Goal: Task Accomplishment & Management: Use online tool/utility

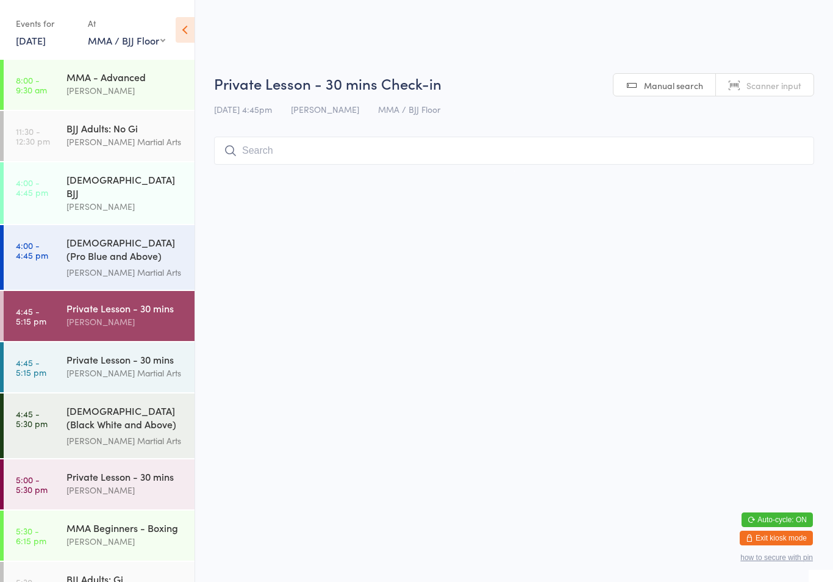
select select "1"
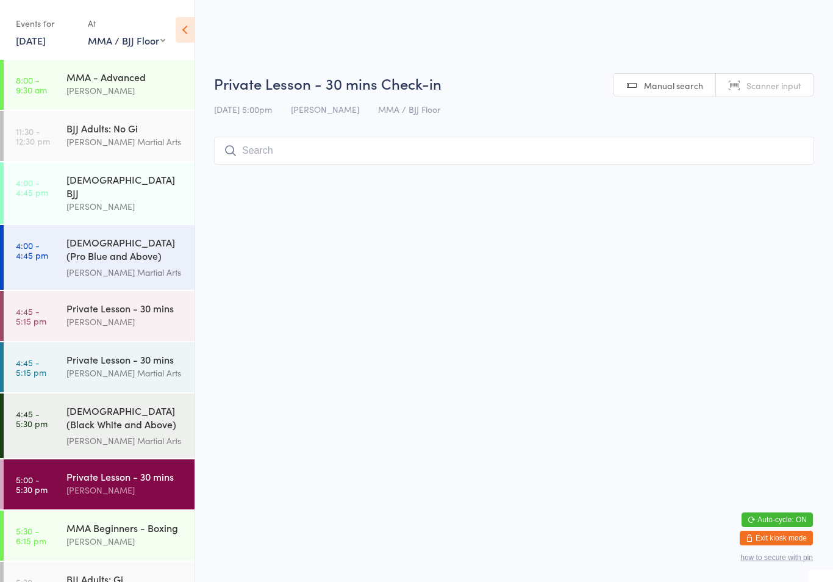
click at [282, 151] on input "search" at bounding box center [514, 151] width 600 height 28
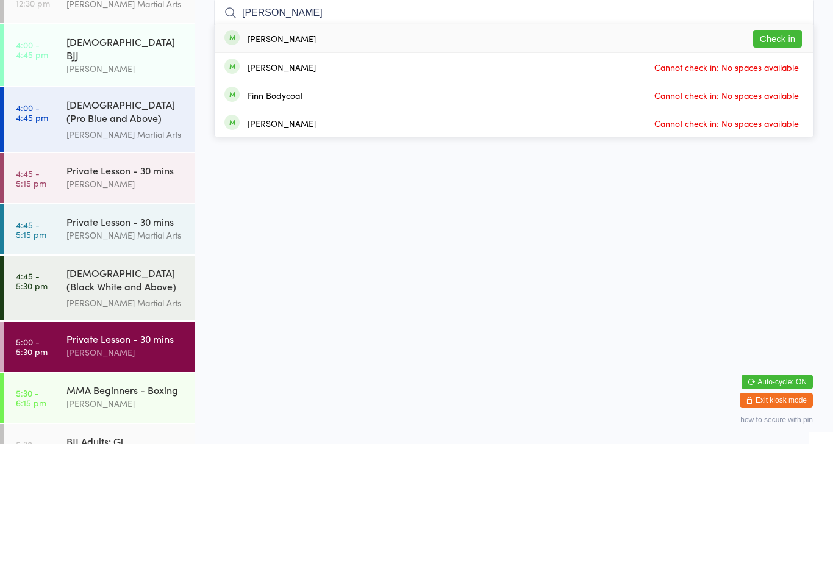
type input "[PERSON_NAME]"
click at [782, 168] on button "Check in" at bounding box center [777, 177] width 49 height 18
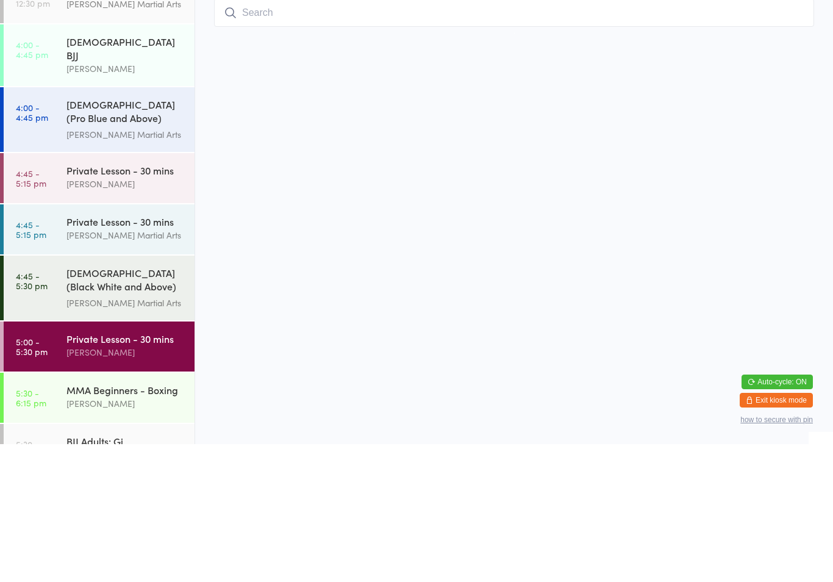
click at [586, 173] on html "You have now entered Kiosk Mode. Members will be able to check themselves in us…" at bounding box center [416, 291] width 833 height 582
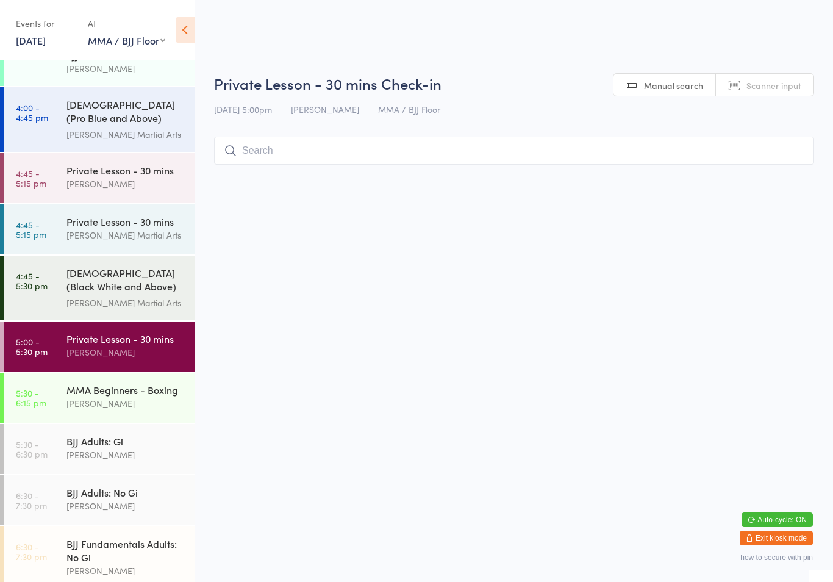
scroll to position [136, 0]
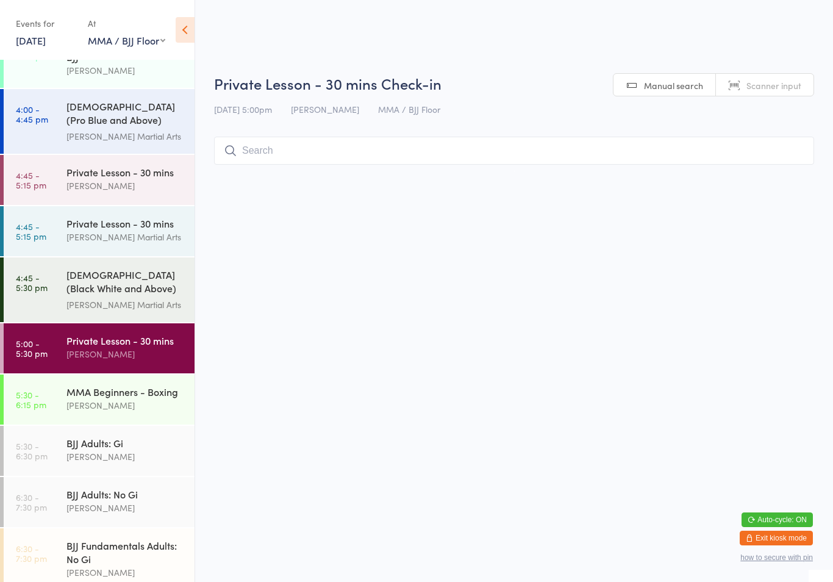
click at [83, 436] on div "BJJ Adults: Gi" at bounding box center [125, 442] width 118 height 13
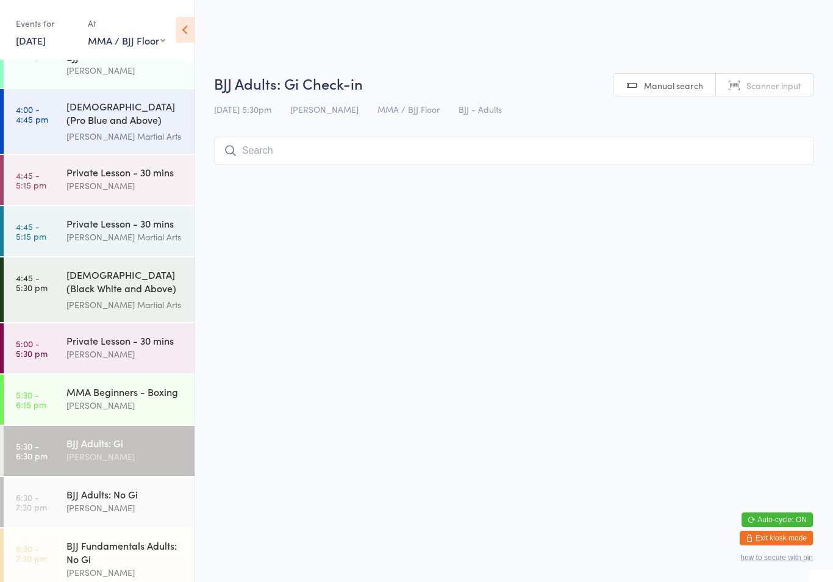
click at [287, 150] on input "search" at bounding box center [514, 151] width 600 height 28
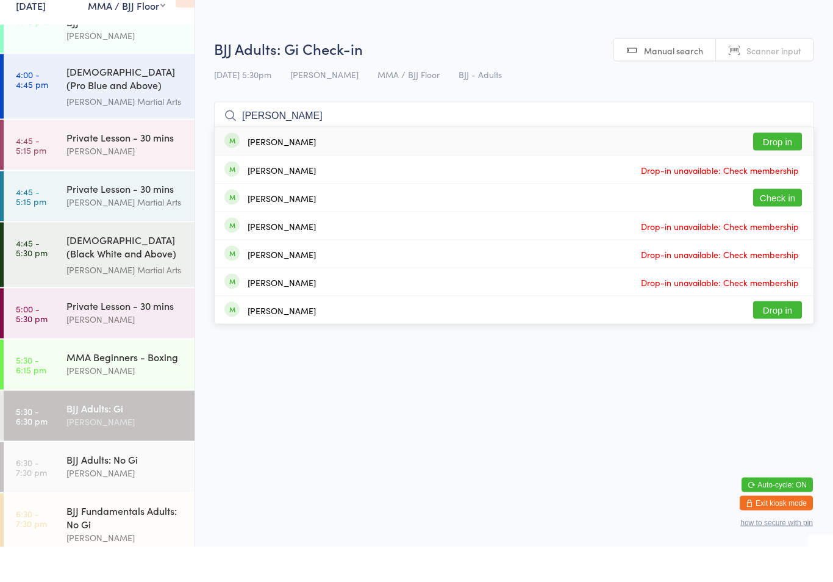
type input "[PERSON_NAME]"
click at [777, 224] on button "Check in" at bounding box center [777, 233] width 49 height 18
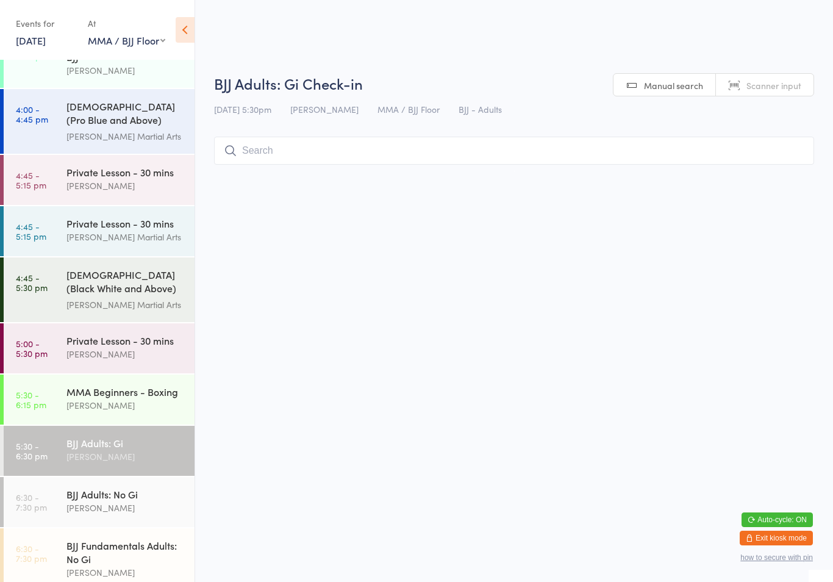
click at [129, 436] on div "BJJ Adults: Gi" at bounding box center [125, 442] width 118 height 13
click at [315, 162] on input "search" at bounding box center [514, 151] width 600 height 28
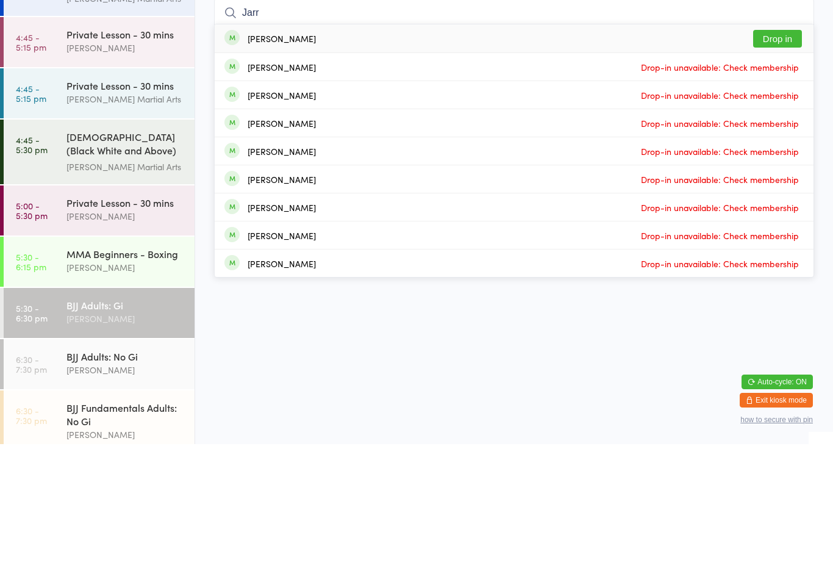
type input "Jarr"
click at [788, 168] on button "Drop in" at bounding box center [777, 177] width 49 height 18
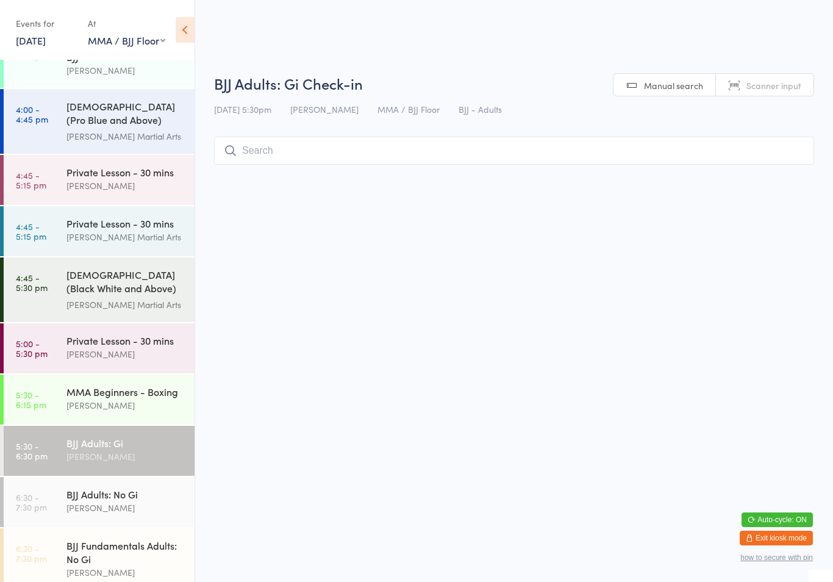
click at [368, 148] on input "search" at bounding box center [514, 151] width 600 height 28
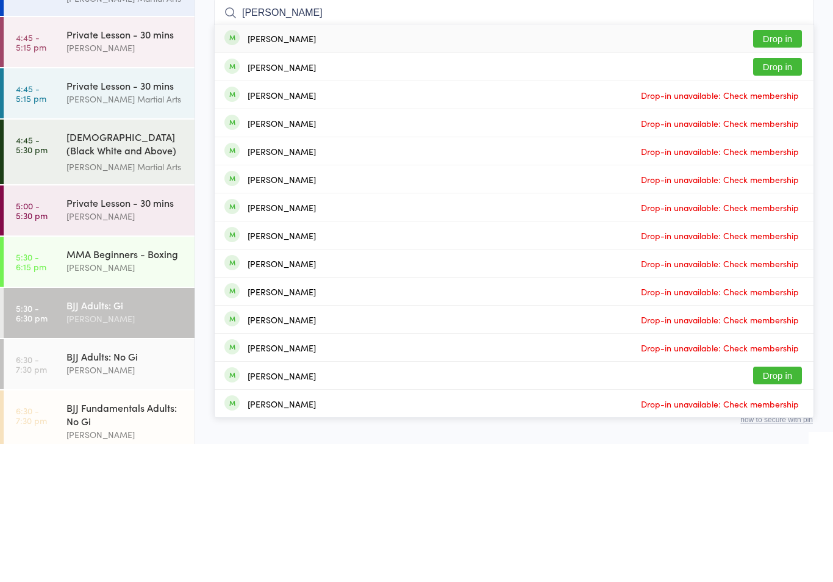
type input "[PERSON_NAME]"
click at [778, 168] on button "Drop in" at bounding box center [777, 177] width 49 height 18
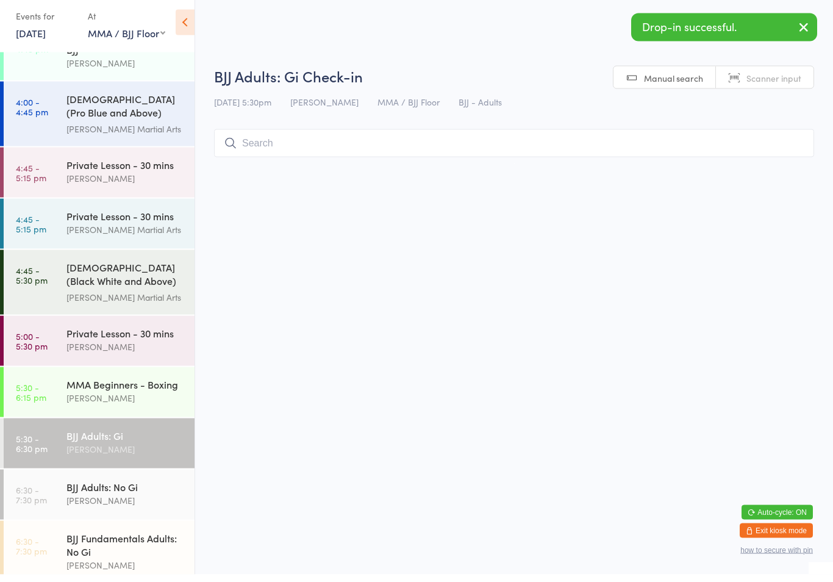
click at [393, 138] on input "search" at bounding box center [514, 151] width 600 height 28
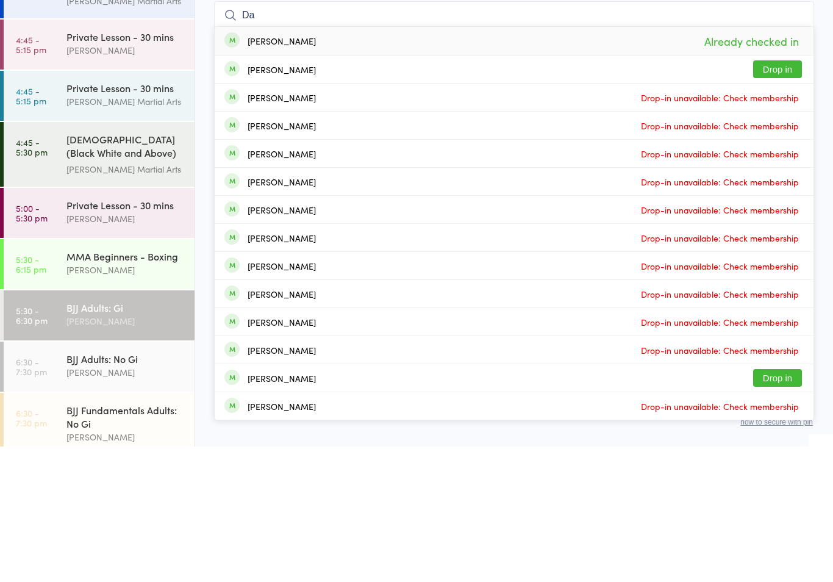
type input "D"
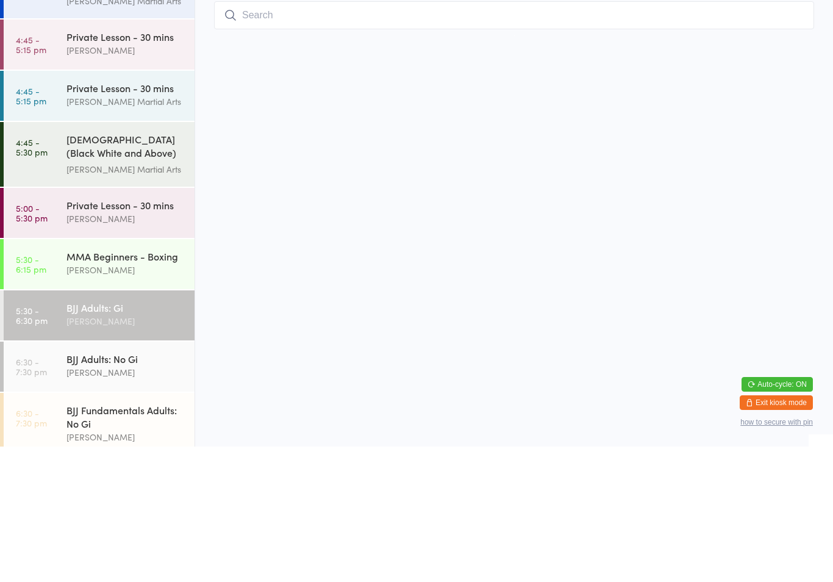
click at [123, 398] on div "[PERSON_NAME]" at bounding box center [125, 405] width 118 height 14
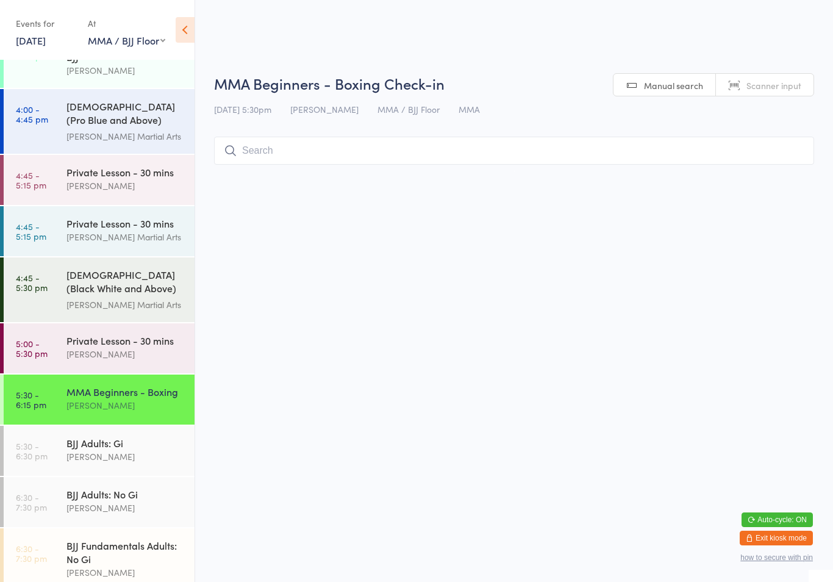
click at [375, 153] on input "search" at bounding box center [514, 151] width 600 height 28
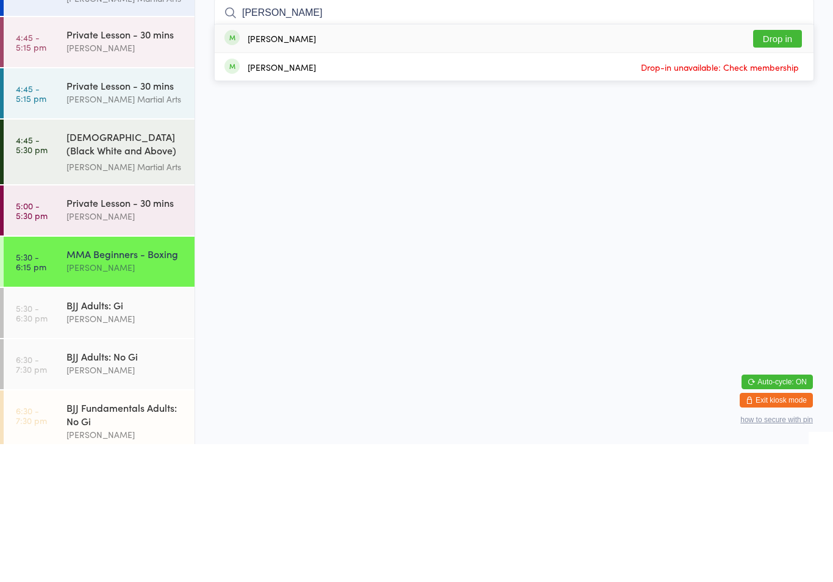
type input "[PERSON_NAME]"
click at [786, 168] on button "Drop in" at bounding box center [777, 177] width 49 height 18
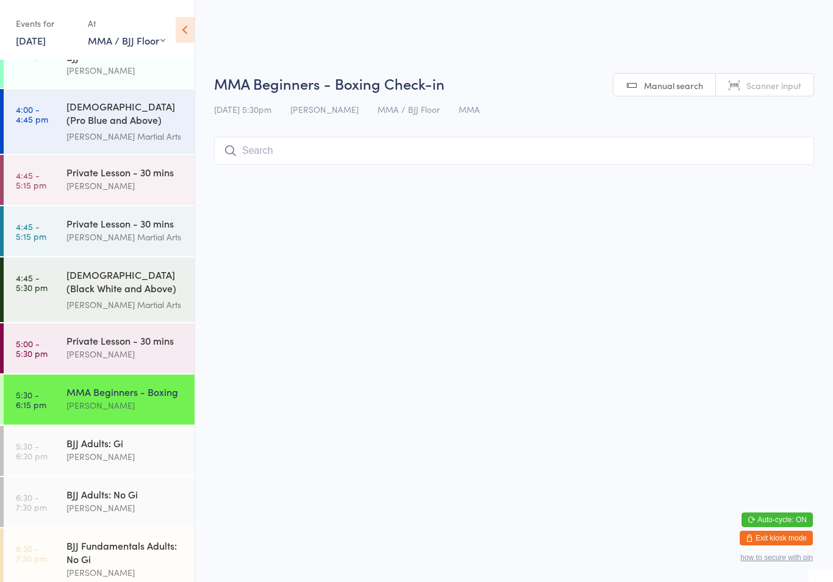
click at [71, 438] on div "BJJ Adults: Gi" at bounding box center [125, 442] width 118 height 13
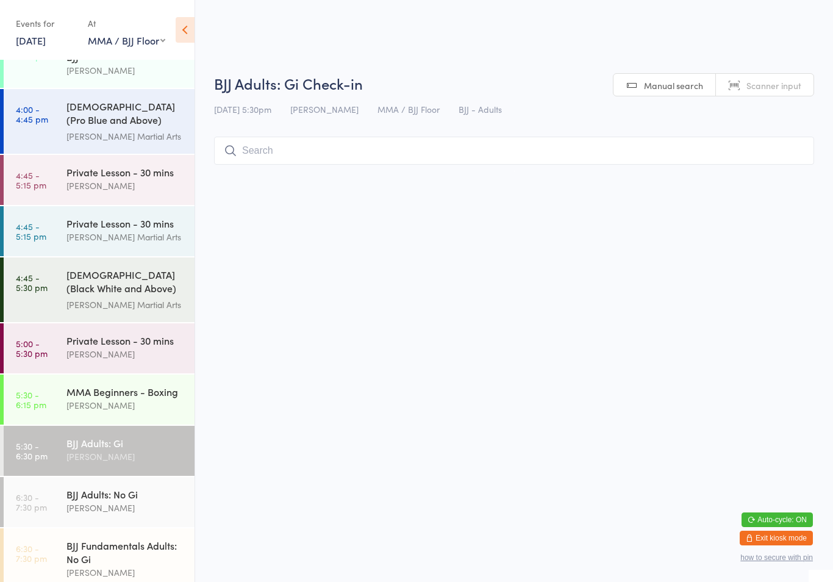
click at [308, 163] on input "search" at bounding box center [514, 151] width 600 height 28
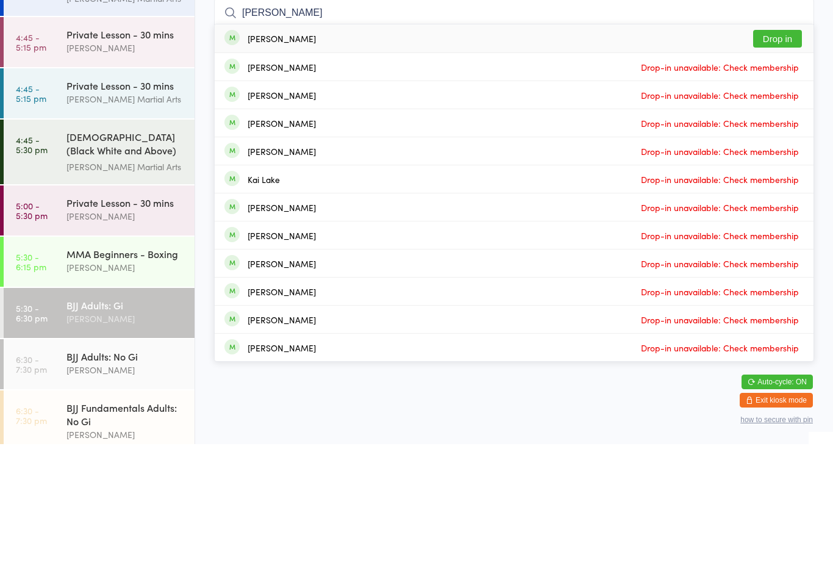
type input "[PERSON_NAME]"
click at [771, 168] on button "Drop in" at bounding box center [777, 177] width 49 height 18
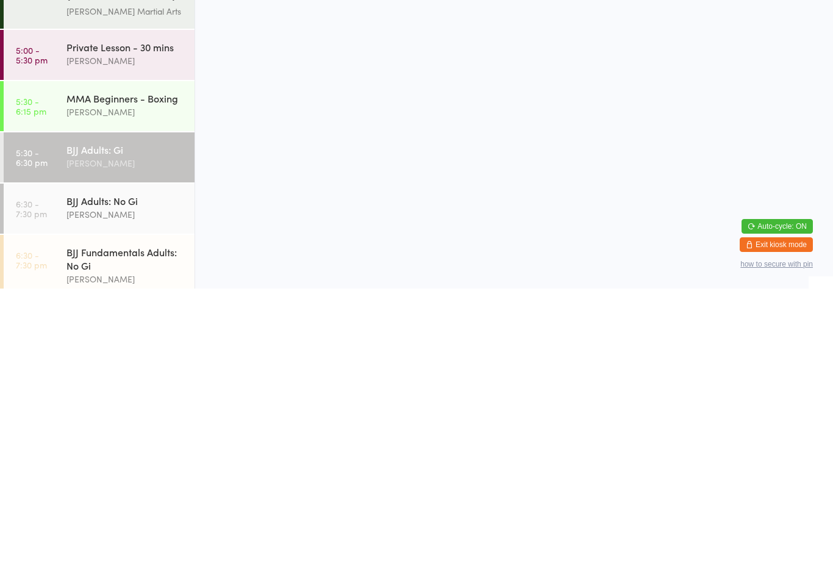
click at [76, 487] on div "BJJ Adults: No Gi" at bounding box center [125, 493] width 118 height 13
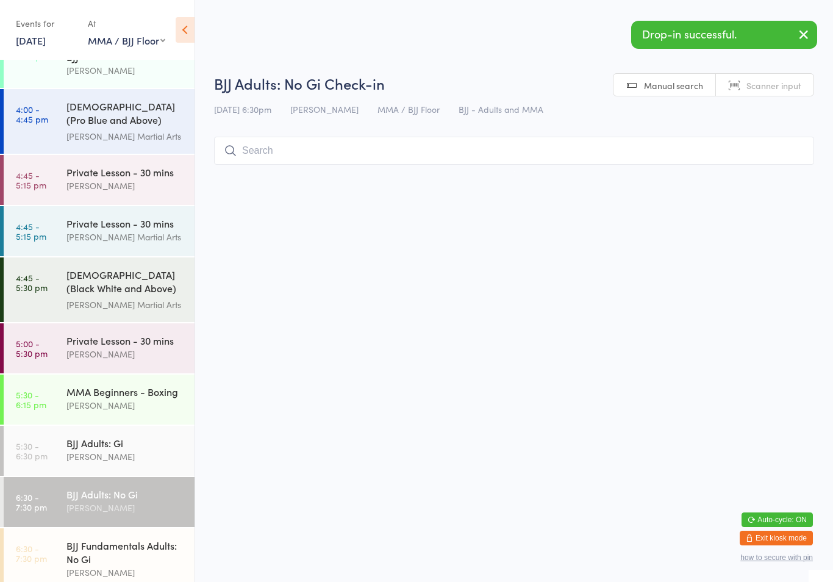
click at [337, 138] on input "search" at bounding box center [514, 151] width 600 height 28
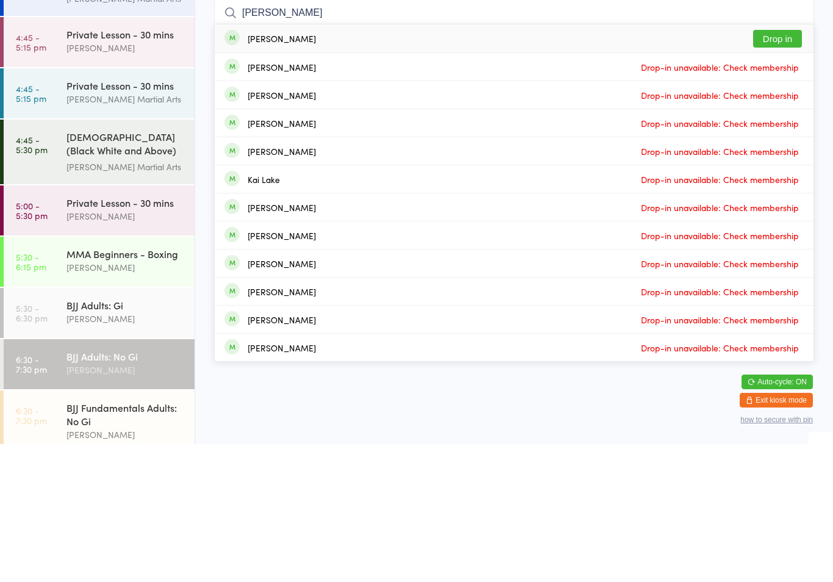
type input "[PERSON_NAME]"
click at [774, 168] on button "Drop in" at bounding box center [777, 177] width 49 height 18
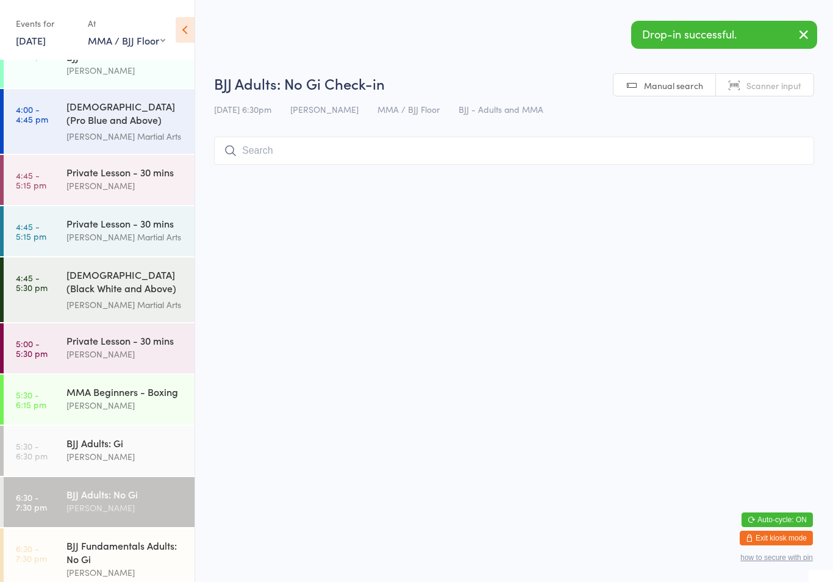
click at [292, 149] on input "search" at bounding box center [514, 151] width 600 height 28
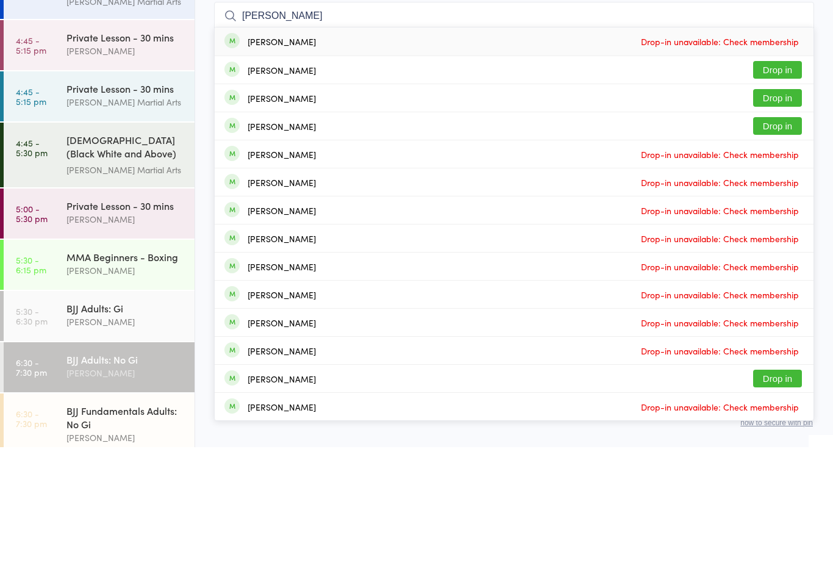
type input "[PERSON_NAME]"
click at [764, 224] on button "Drop in" at bounding box center [777, 233] width 49 height 18
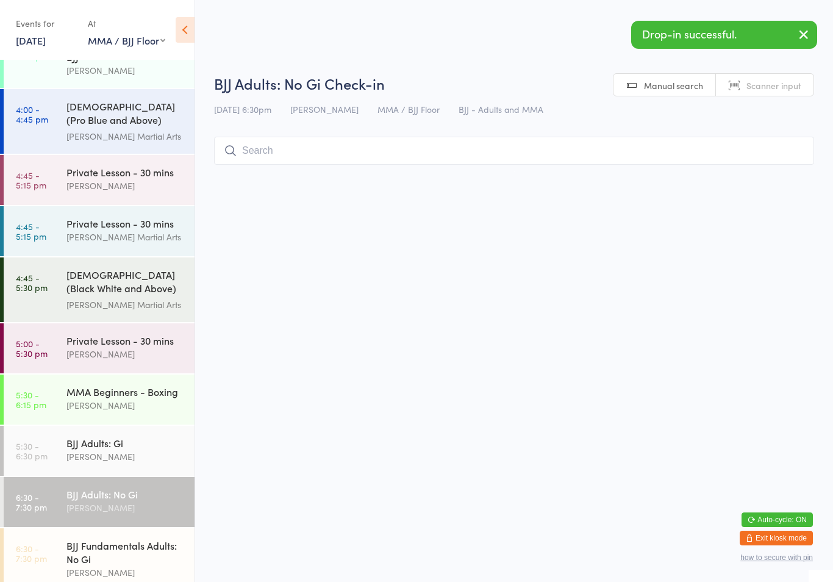
click at [55, 447] on link "5:30 - 6:30 pm BJJ Adults: [PERSON_NAME]" at bounding box center [99, 451] width 191 height 50
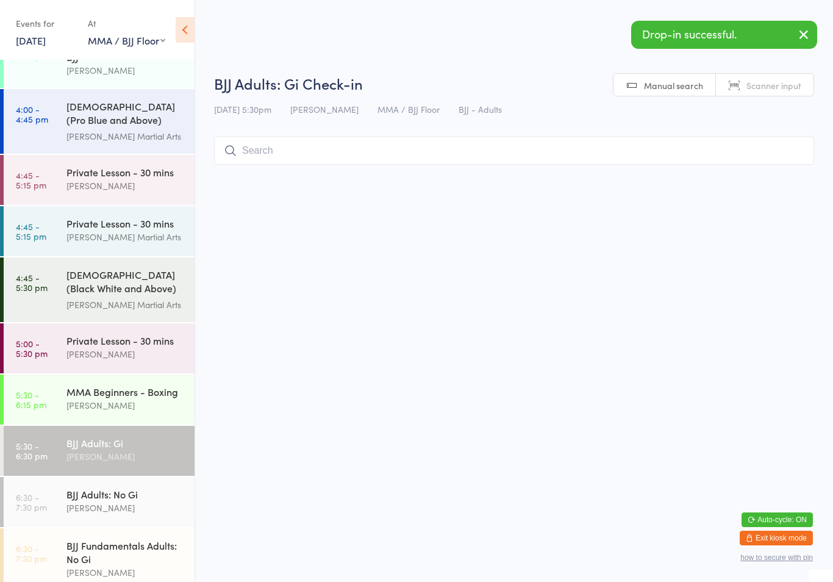
click at [357, 138] on input "search" at bounding box center [514, 151] width 600 height 28
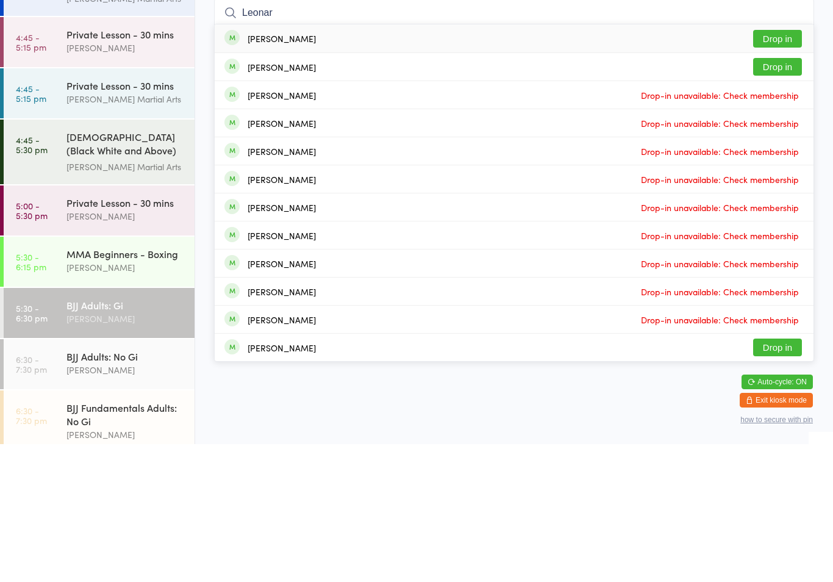
type input "Leonar"
click at [783, 168] on button "Drop in" at bounding box center [777, 177] width 49 height 18
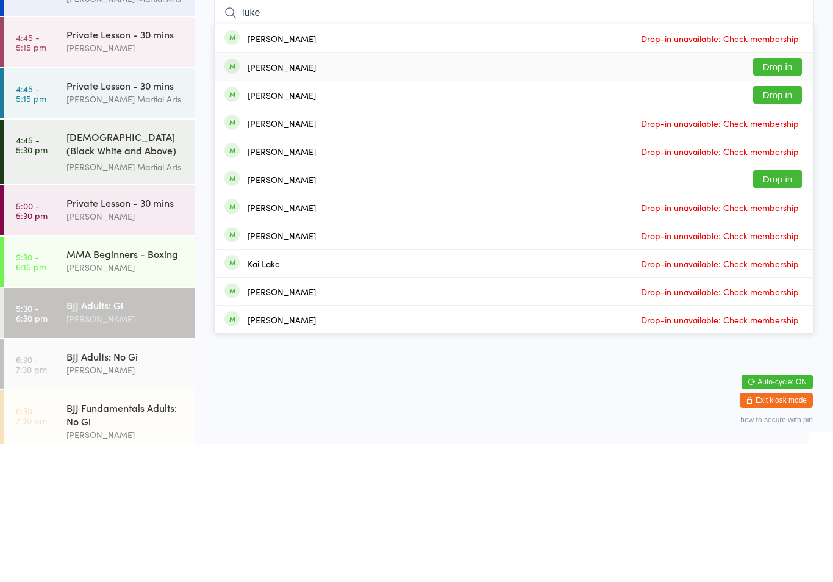
type input "luke"
click at [315, 191] on div "[PERSON_NAME] Drop in" at bounding box center [514, 204] width 599 height 27
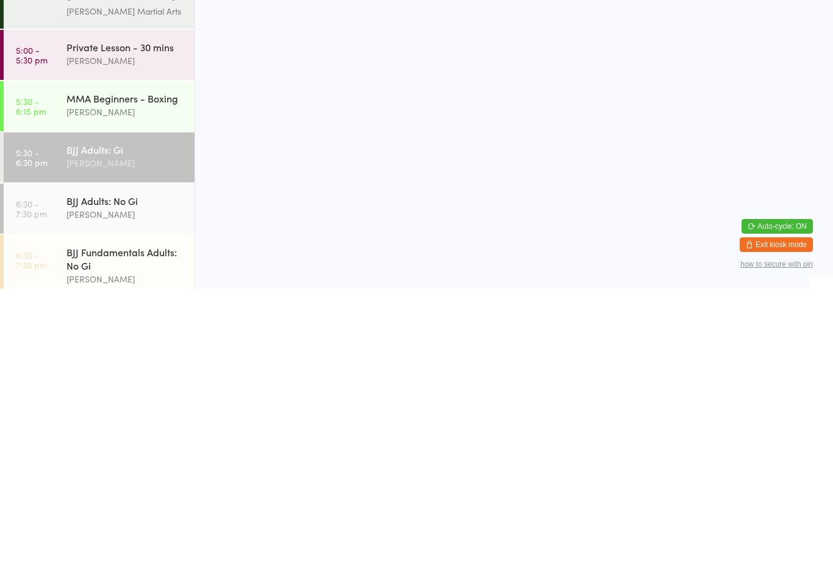
click at [127, 477] on div "BJJ Adults: No Gi [PERSON_NAME]" at bounding box center [130, 501] width 128 height 48
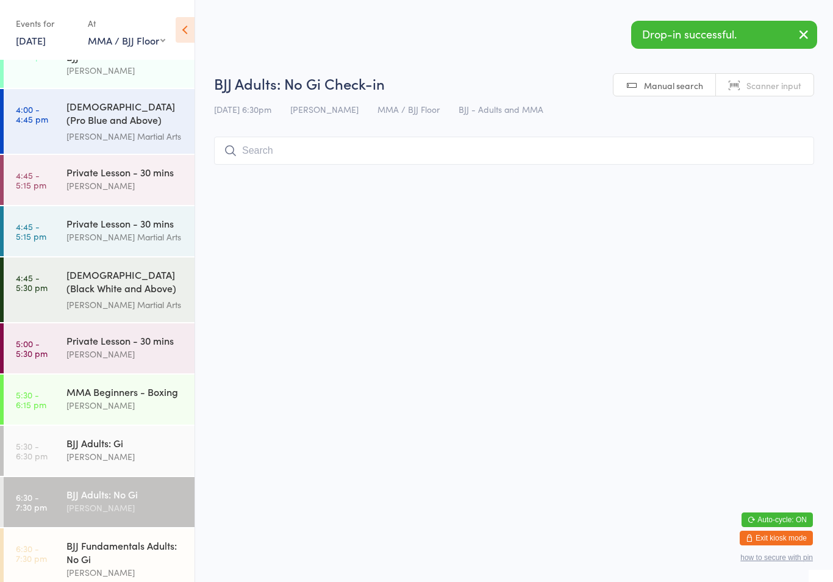
click at [396, 148] on input "search" at bounding box center [514, 151] width 600 height 28
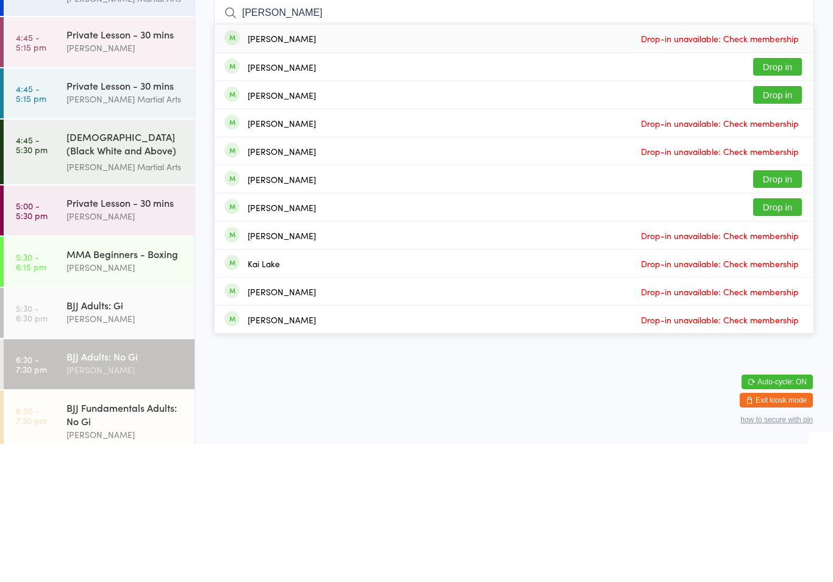
type input "[PERSON_NAME]"
click at [329, 191] on div "[PERSON_NAME] Drop in" at bounding box center [514, 204] width 599 height 27
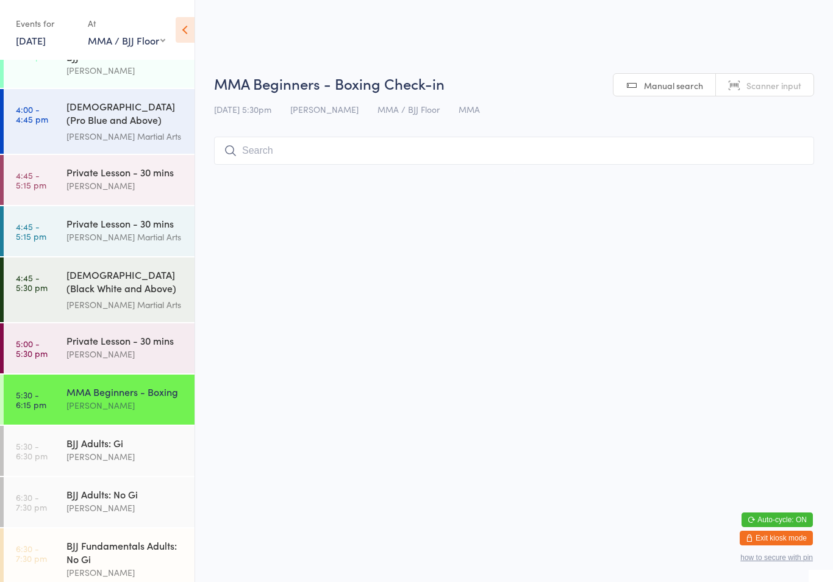
click at [324, 152] on input "search" at bounding box center [514, 151] width 600 height 28
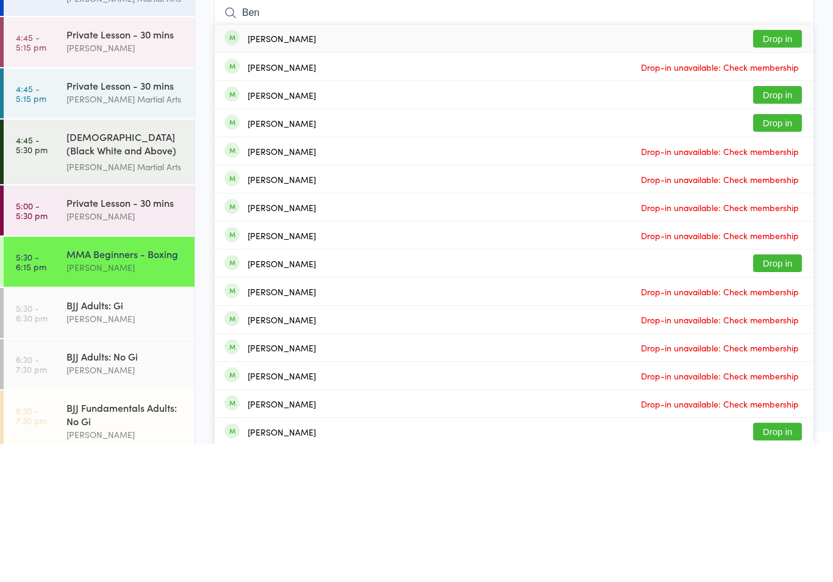
scroll to position [3, 0]
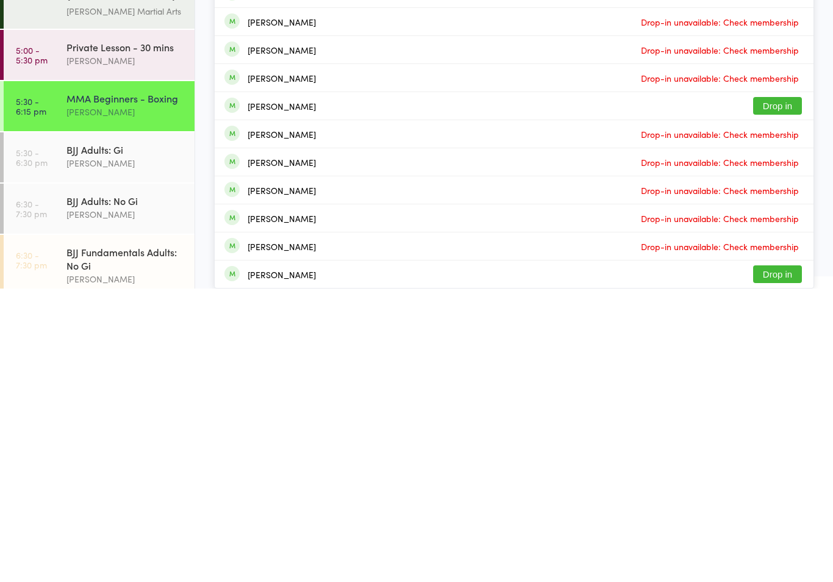
type input "Ben"
click at [763, 558] on button "Drop in" at bounding box center [777, 567] width 49 height 18
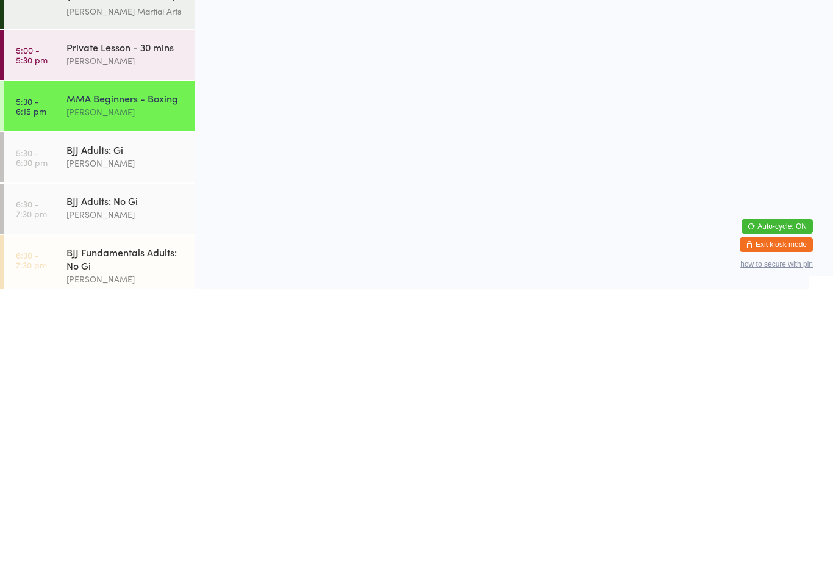
scroll to position [0, 0]
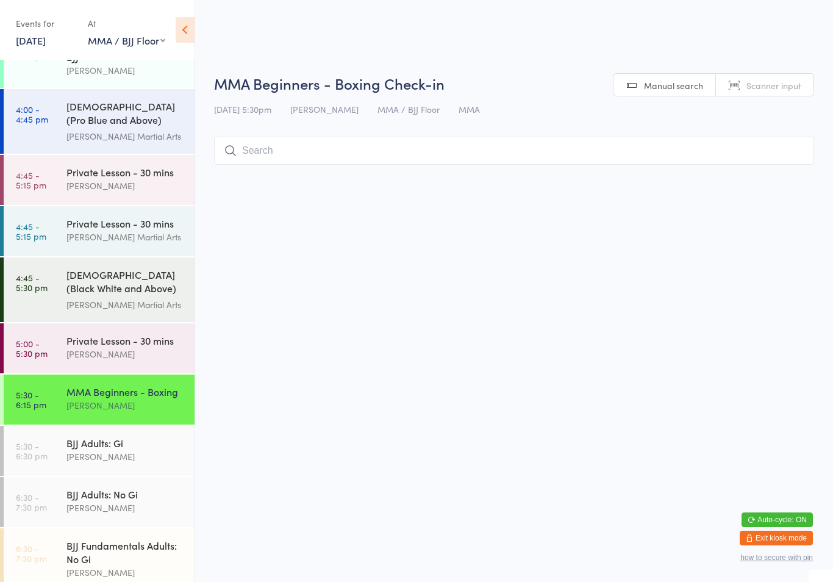
click at [128, 456] on div "BJJ Adults: [PERSON_NAME]" at bounding box center [130, 450] width 128 height 48
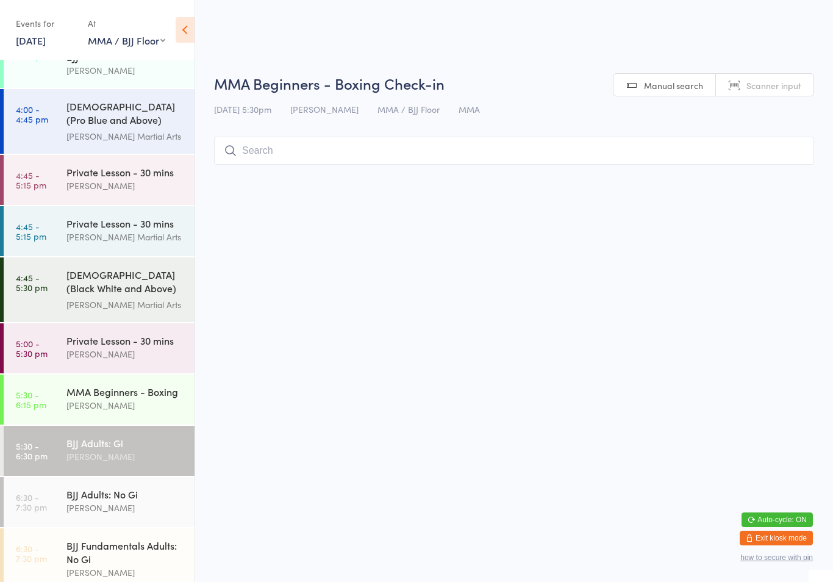
click at [422, 135] on div "MMA Beginners - Boxing Check-in [DATE] 5:30pm [PERSON_NAME] MMA / BJJ Floor MMA…" at bounding box center [514, 122] width 600 height 98
click at [422, 129] on div "BJJ Adults: Gi Check-in [DATE] 5:30pm [PERSON_NAME] MMA / BJJ Floor BJJ - Adult…" at bounding box center [514, 122] width 600 height 98
click at [414, 146] on input "search" at bounding box center [514, 151] width 600 height 28
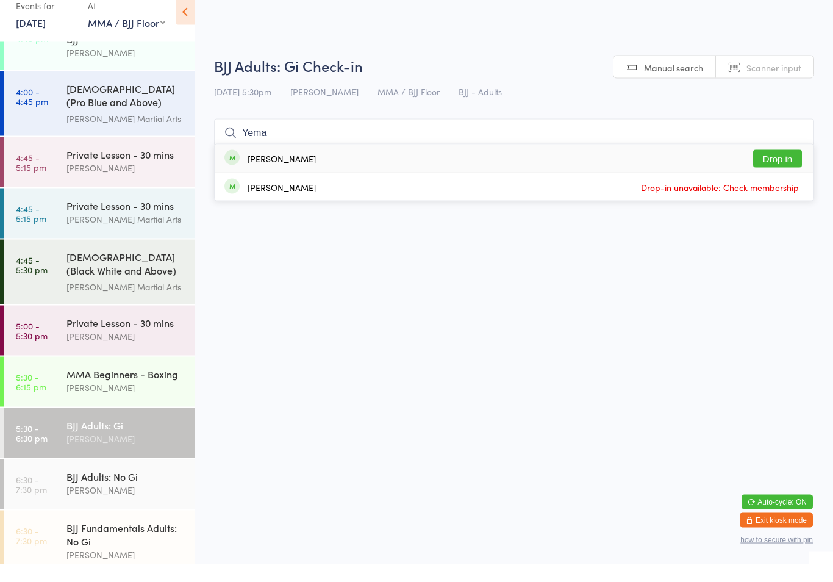
type input "Yema"
click at [783, 168] on button "Drop in" at bounding box center [777, 177] width 49 height 18
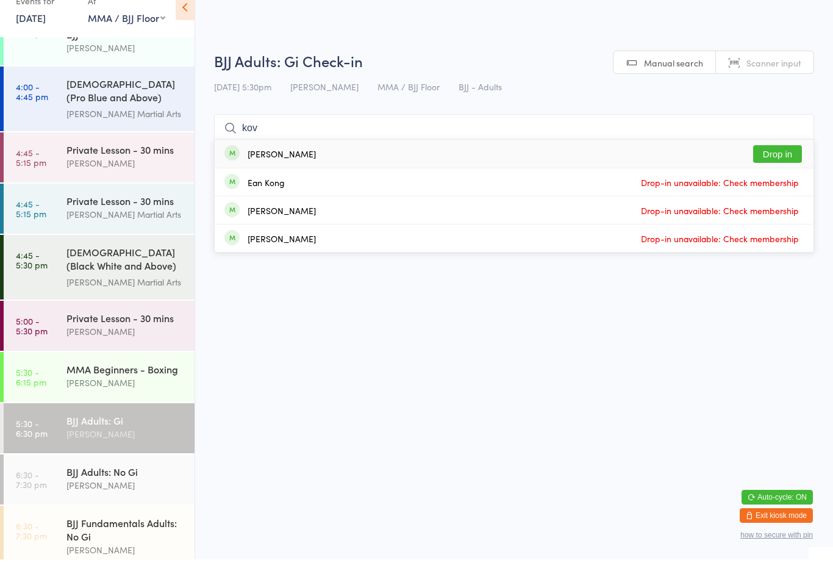
type input "kov"
click at [769, 168] on button "Drop in" at bounding box center [777, 177] width 49 height 18
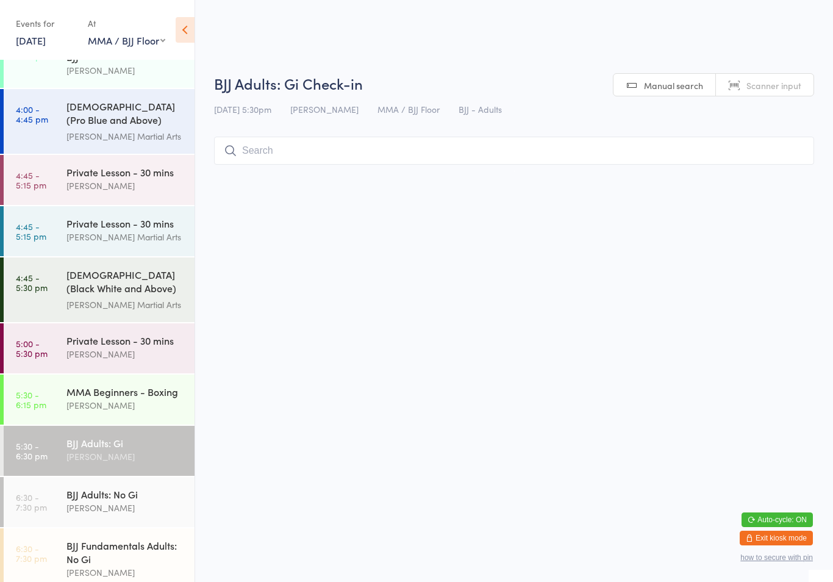
click at [157, 283] on div "[DEMOGRAPHIC_DATA] (Black White and Above) Freestyle Martial ..." at bounding box center [125, 283] width 118 height 30
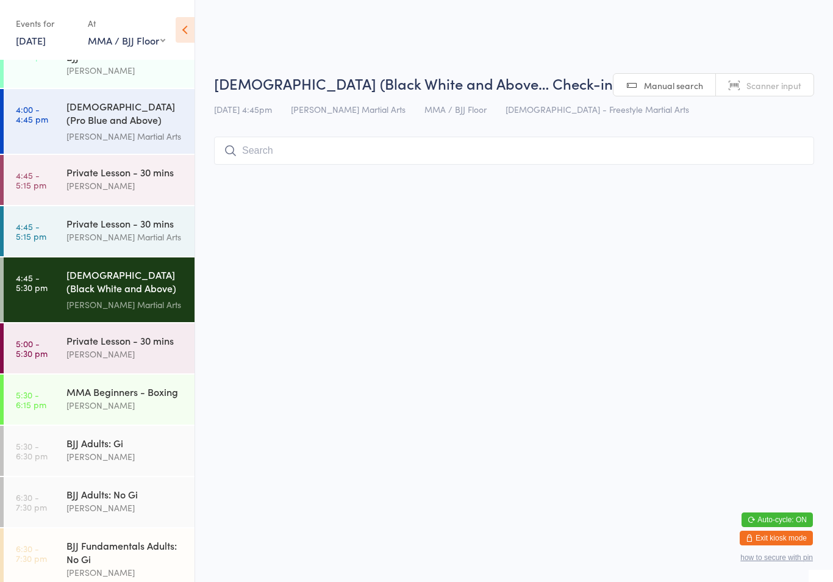
click at [458, 164] on input "search" at bounding box center [514, 151] width 600 height 28
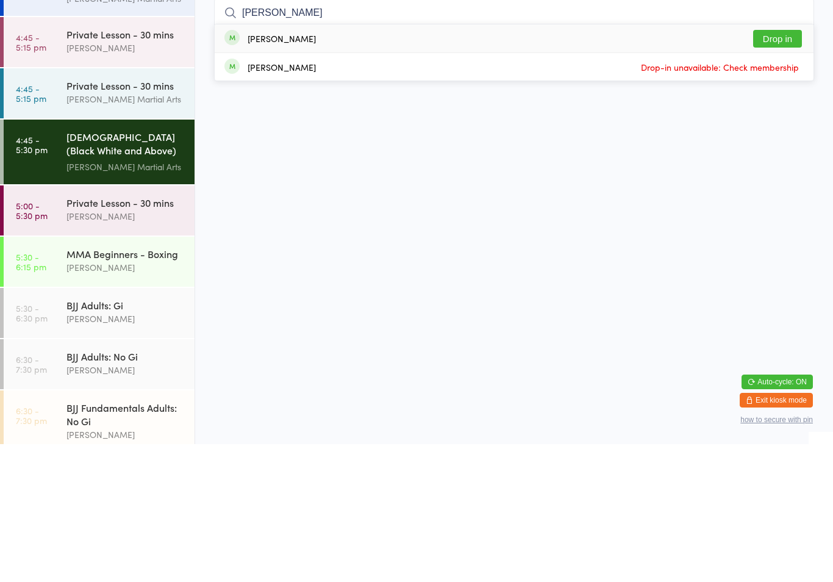
type input "[PERSON_NAME]"
click at [794, 168] on button "Drop in" at bounding box center [777, 177] width 49 height 18
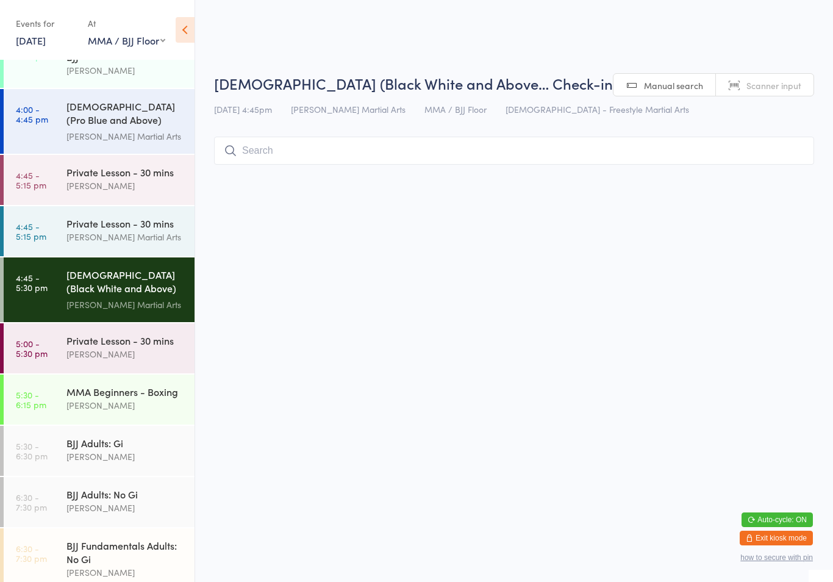
click at [123, 398] on div "[PERSON_NAME]" at bounding box center [125, 405] width 118 height 14
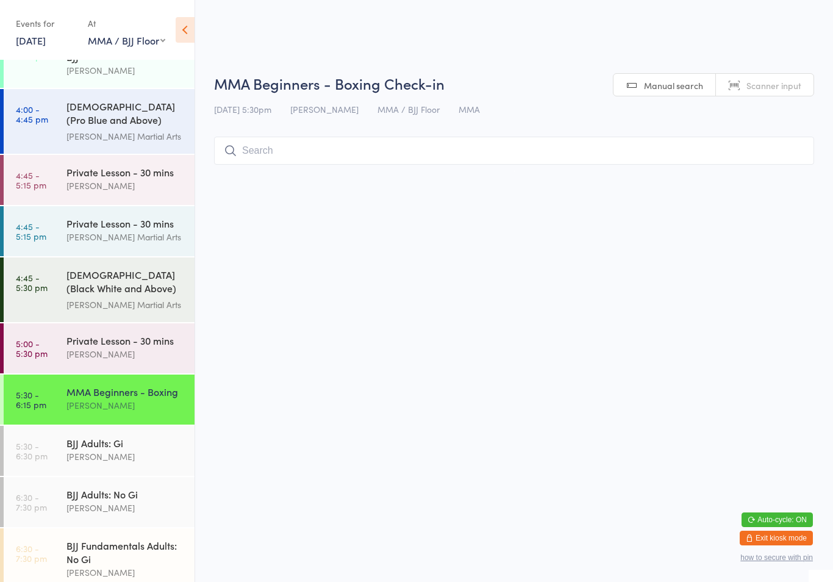
click at [121, 436] on div "BJJ Adults: Gi" at bounding box center [125, 442] width 118 height 13
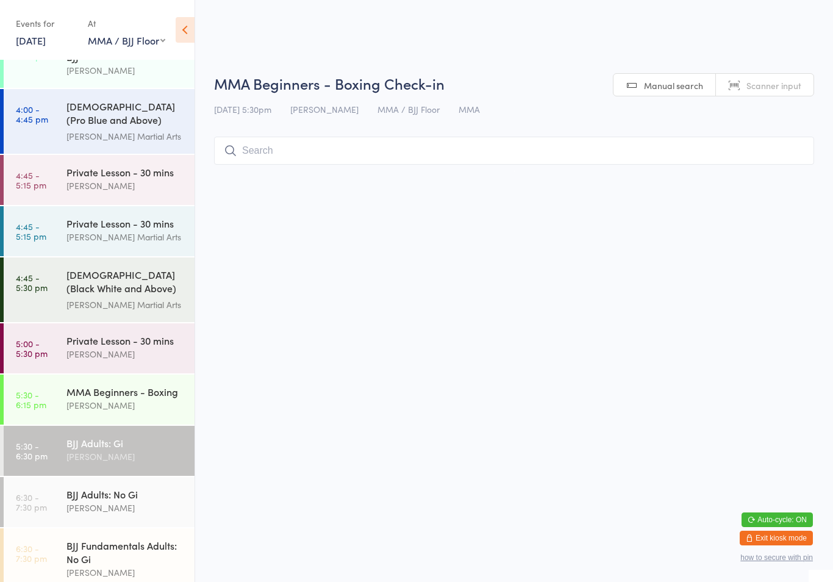
click at [355, 143] on input "search" at bounding box center [514, 151] width 600 height 28
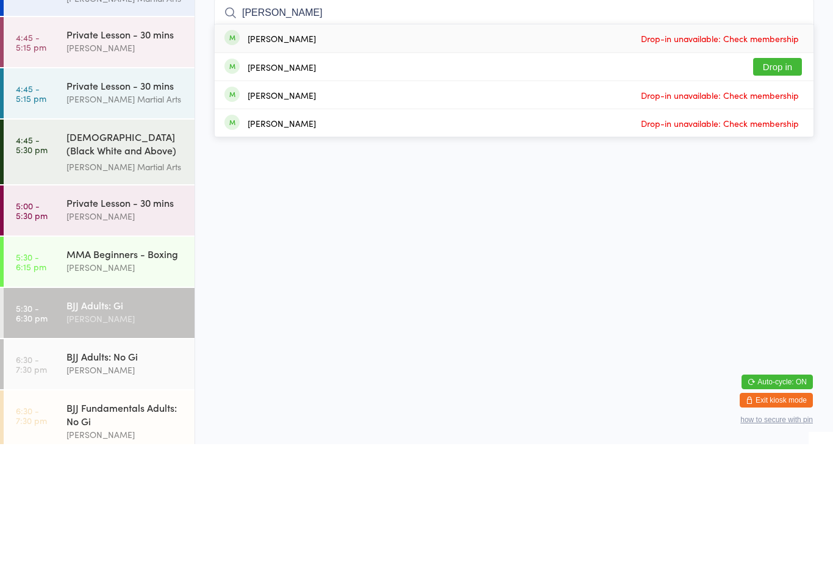
type input "[PERSON_NAME]"
click at [785, 196] on button "Drop in" at bounding box center [777, 205] width 49 height 18
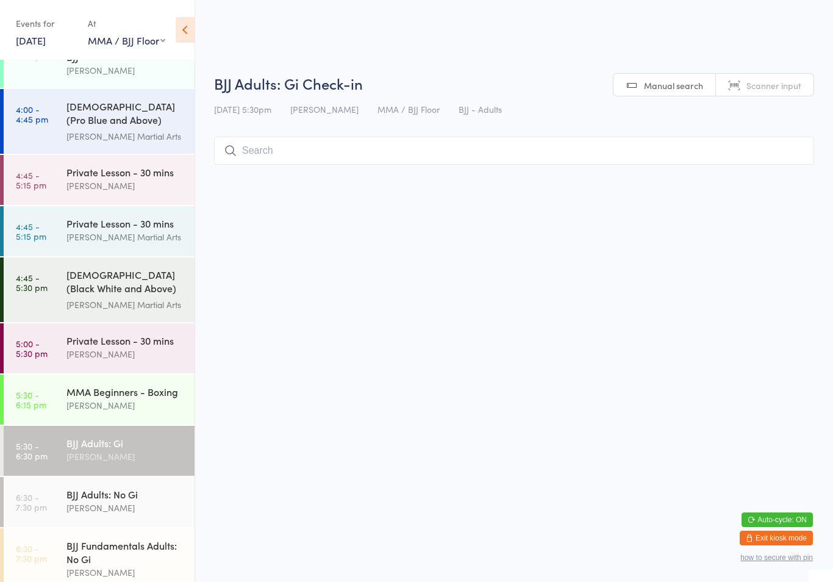
click at [399, 155] on input "search" at bounding box center [514, 151] width 600 height 28
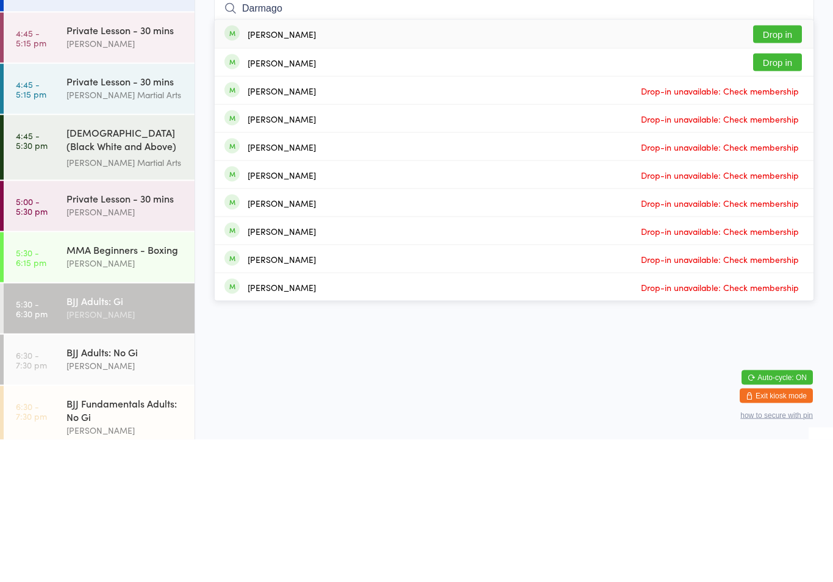
type input "Darmago"
click at [779, 196] on button "Drop in" at bounding box center [777, 205] width 49 height 18
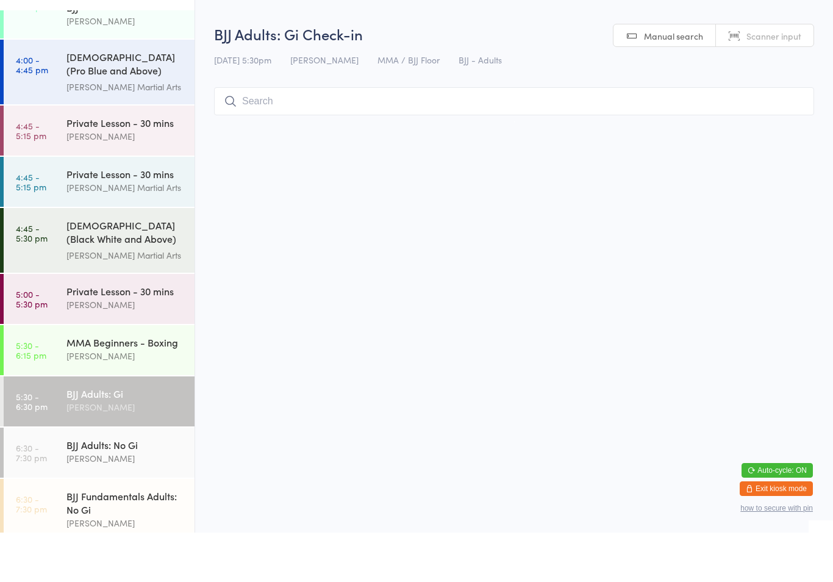
click at [432, 137] on input "search" at bounding box center [514, 151] width 600 height 28
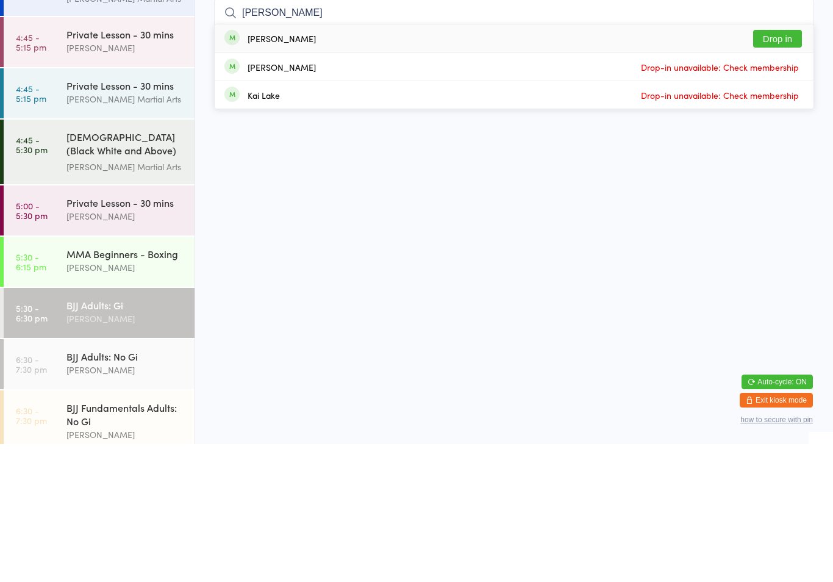
type input "[PERSON_NAME]"
click at [784, 168] on button "Drop in" at bounding box center [777, 177] width 49 height 18
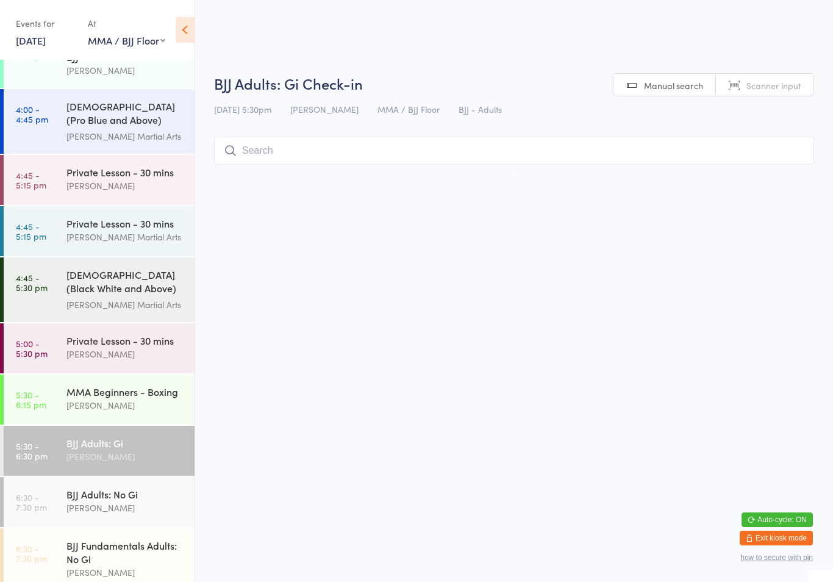
click at [123, 477] on div "BJJ Adults: No Gi [PERSON_NAME]" at bounding box center [130, 501] width 128 height 48
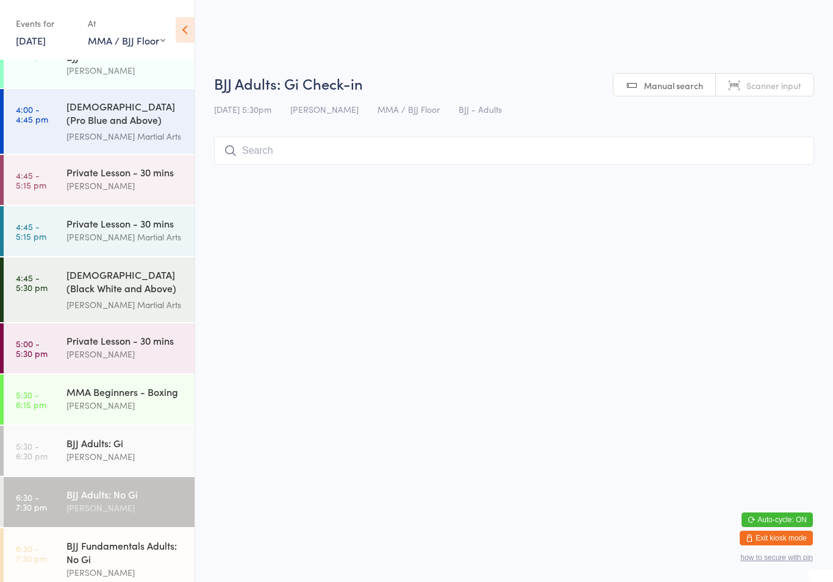
click at [333, 141] on input "search" at bounding box center [514, 151] width 600 height 28
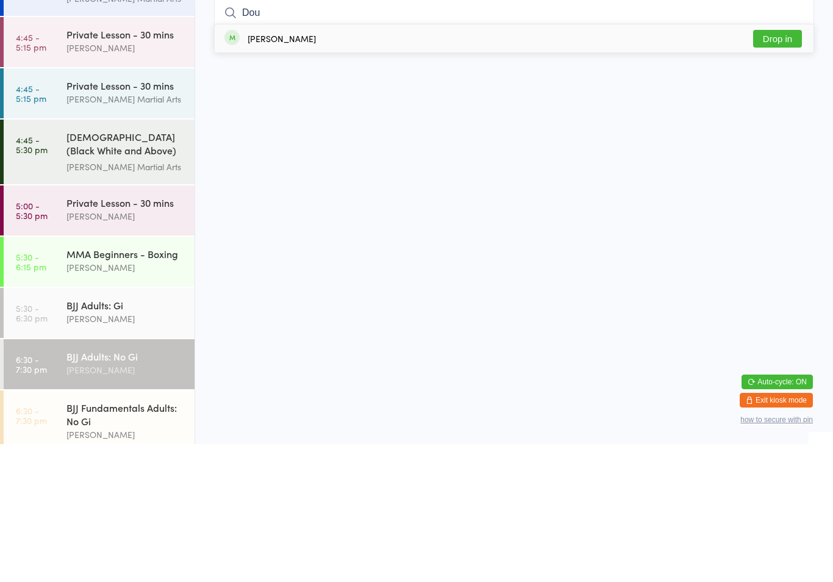
type input "Dou"
click at [766, 168] on button "Drop in" at bounding box center [777, 177] width 49 height 18
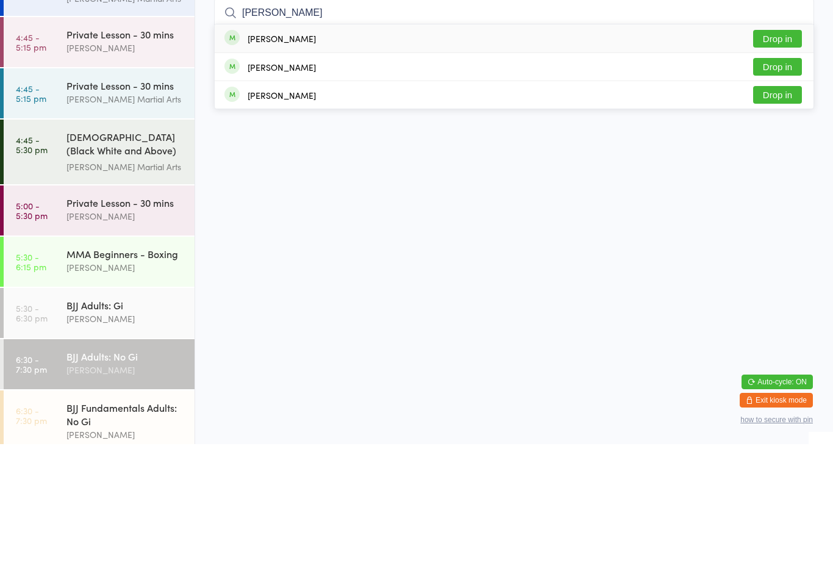
type input "[PERSON_NAME]"
click at [499, 162] on div "[PERSON_NAME] Drop in" at bounding box center [514, 176] width 599 height 28
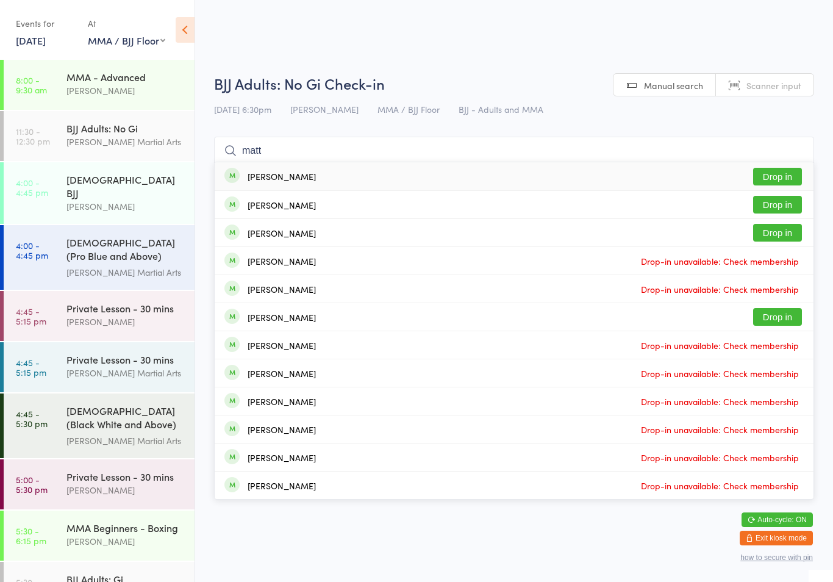
type input "matt"
click at [790, 172] on button "Drop in" at bounding box center [777, 177] width 49 height 18
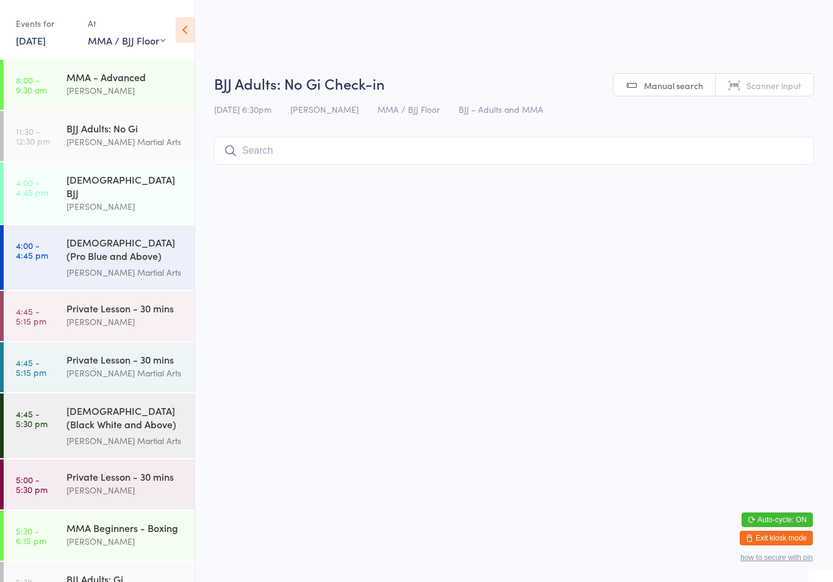
click at [319, 142] on input "search" at bounding box center [514, 151] width 600 height 28
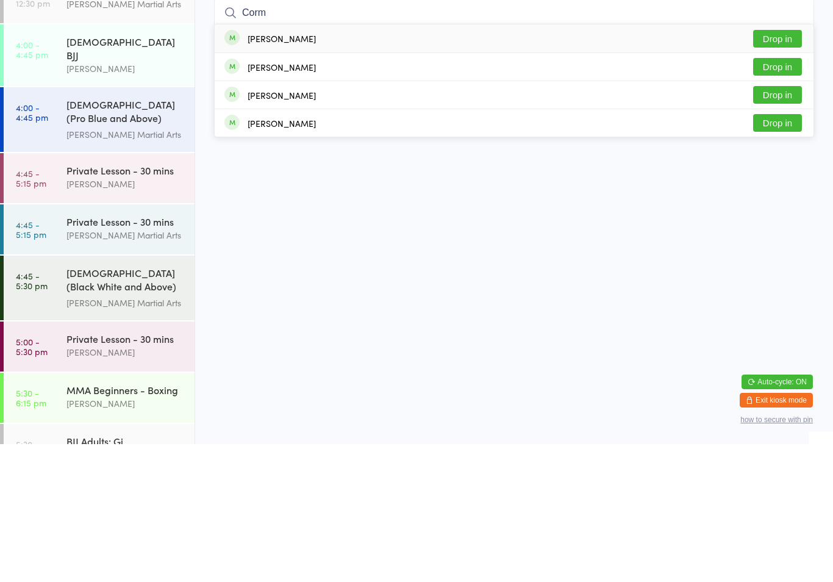
type input "Corm"
click at [782, 224] on button "Drop in" at bounding box center [777, 233] width 49 height 18
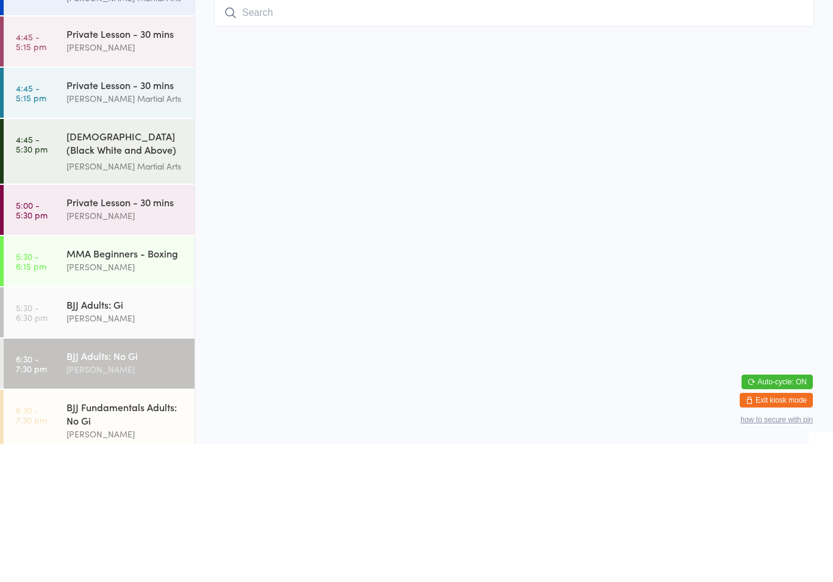
scroll to position [136, 0]
click at [138, 374] on div "MMA Beginners - Boxing [PERSON_NAME]" at bounding box center [130, 398] width 128 height 48
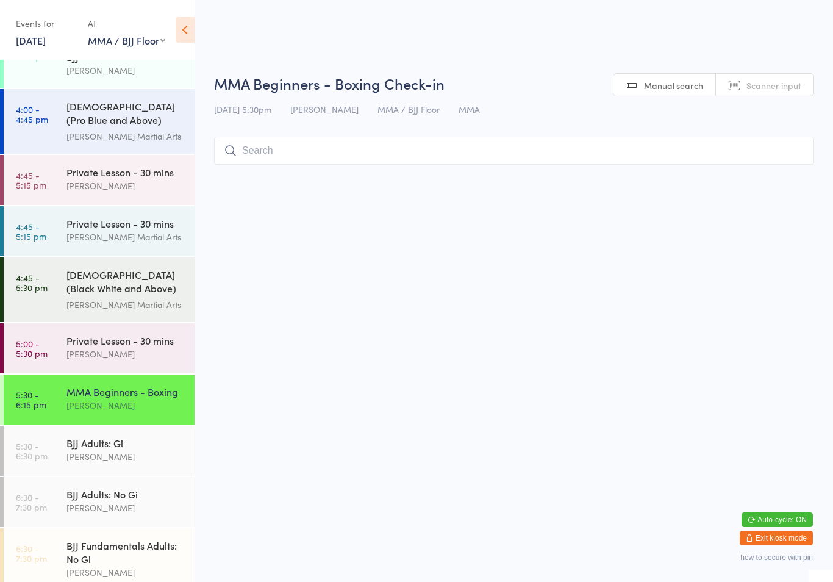
click at [116, 500] on div "[PERSON_NAME]" at bounding box center [125, 507] width 118 height 14
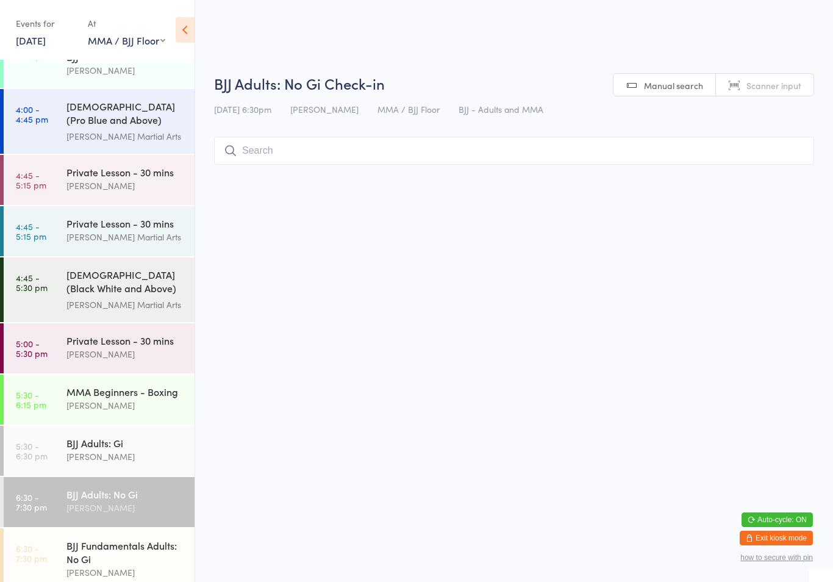
click at [322, 152] on input "search" at bounding box center [514, 151] width 600 height 28
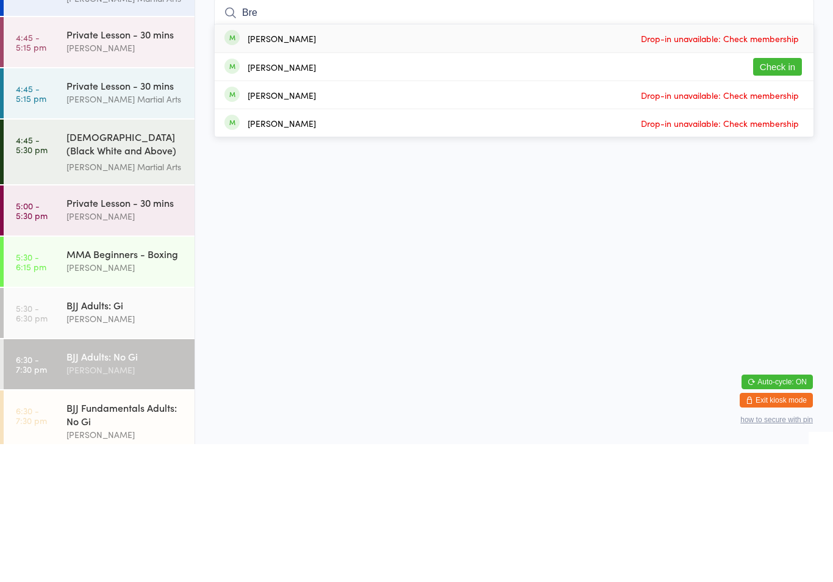
type input "Bre"
click at [774, 196] on button "Check in" at bounding box center [777, 205] width 49 height 18
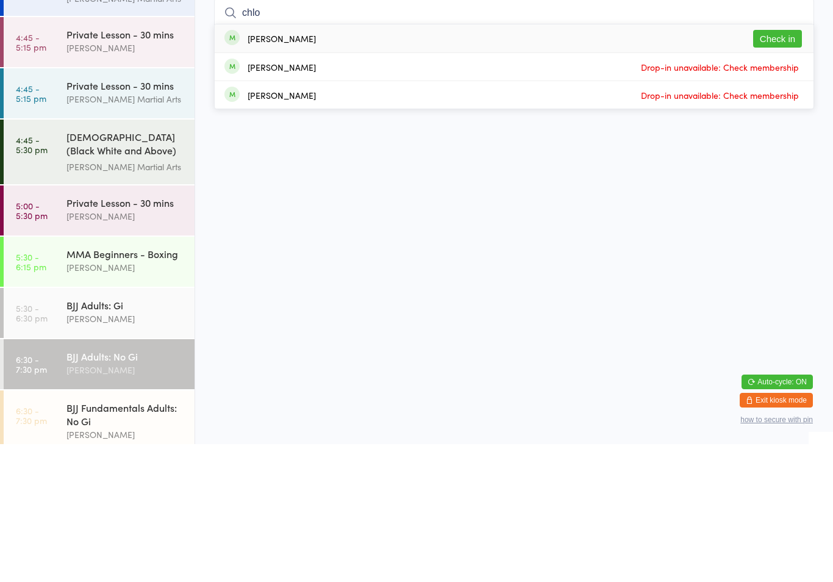
type input "chlo"
click at [778, 168] on button "Check in" at bounding box center [777, 177] width 49 height 18
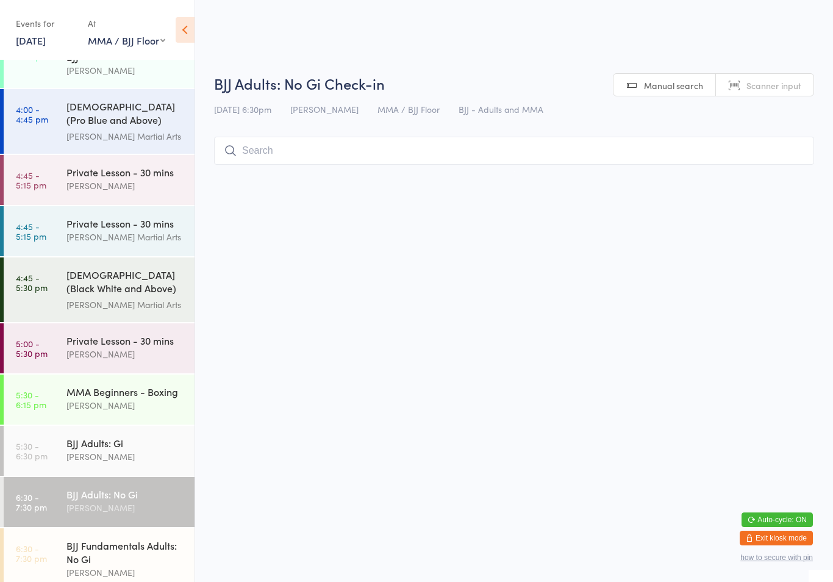
click at [312, 156] on input "search" at bounding box center [514, 151] width 600 height 28
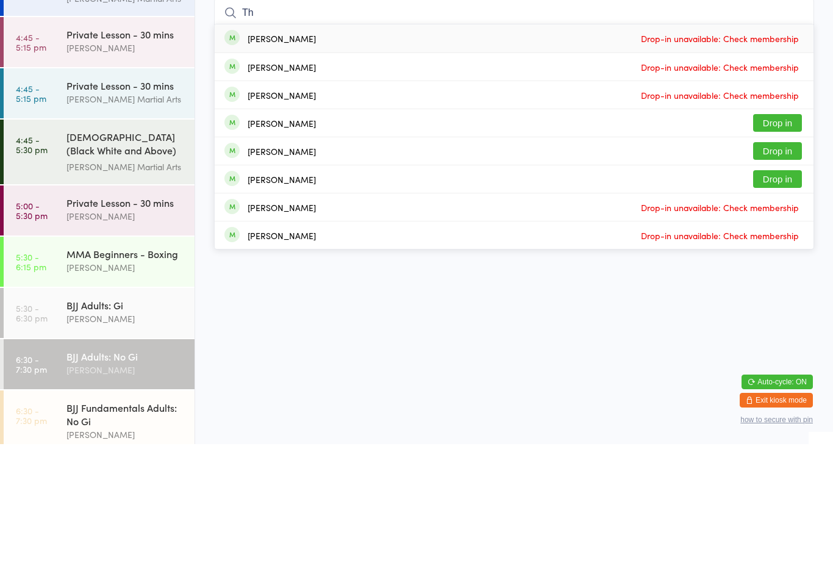
type input "T"
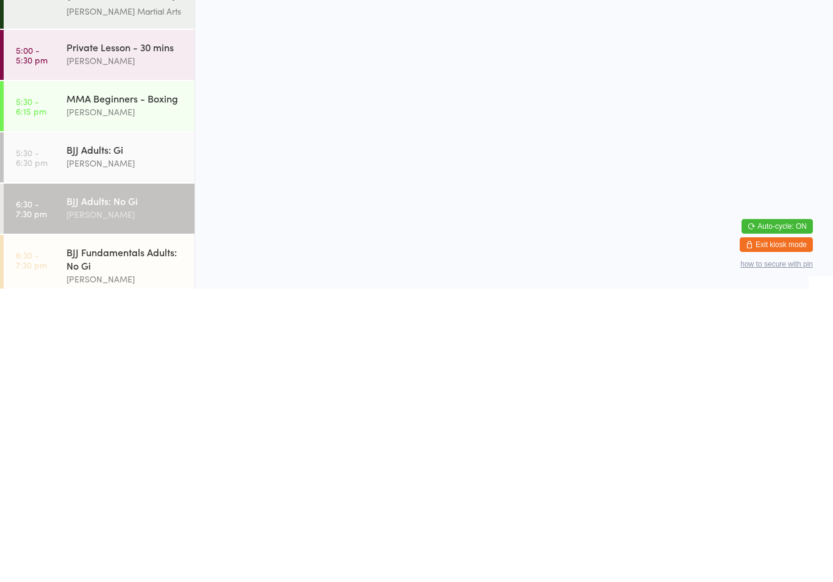
click at [119, 538] on div "BJJ Fundamentals Adults: No Gi" at bounding box center [125, 551] width 118 height 27
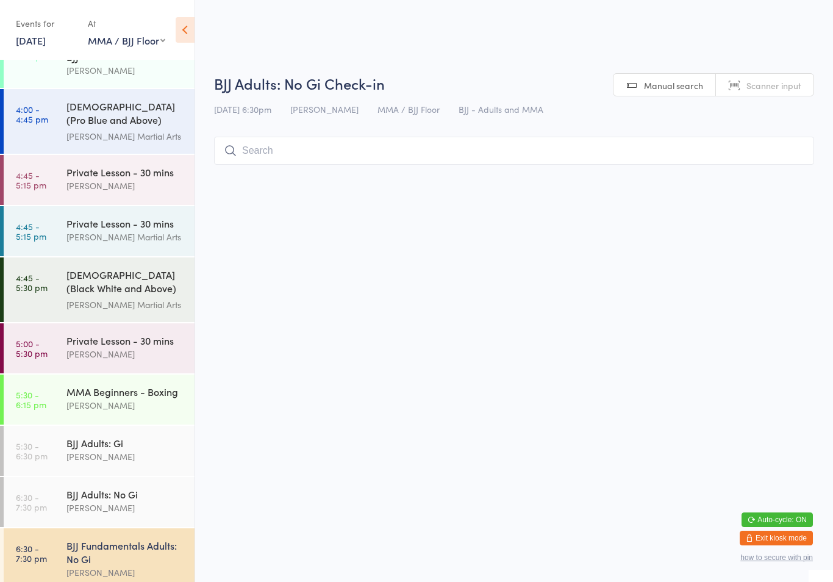
click at [319, 162] on input "search" at bounding box center [514, 151] width 600 height 28
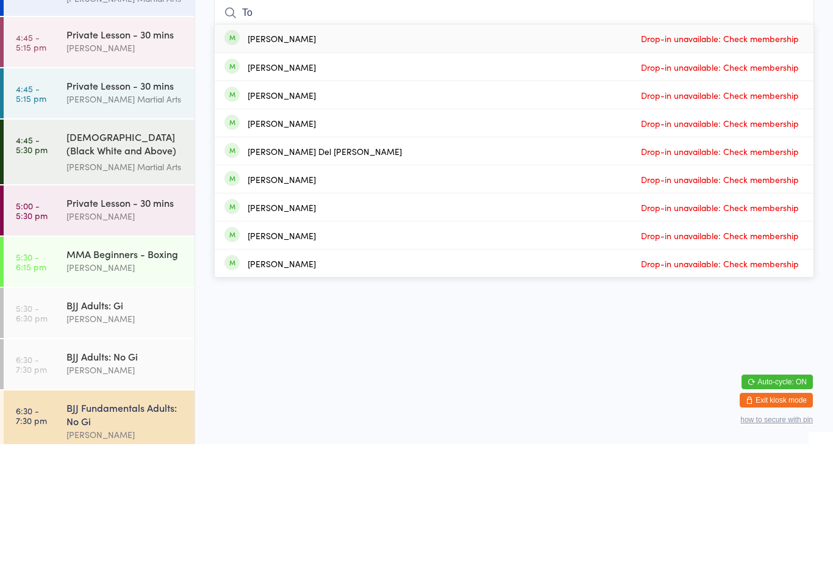
type input "T"
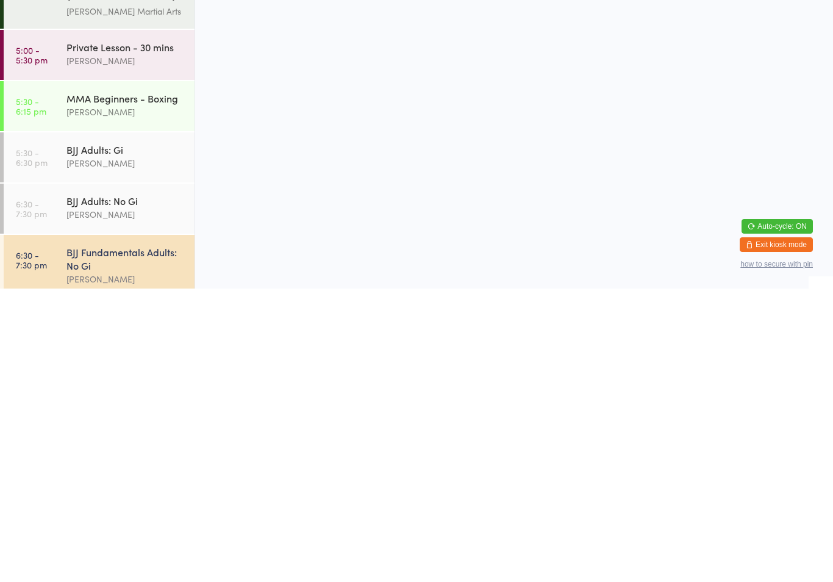
click at [129, 500] on div "[PERSON_NAME]" at bounding box center [125, 507] width 118 height 14
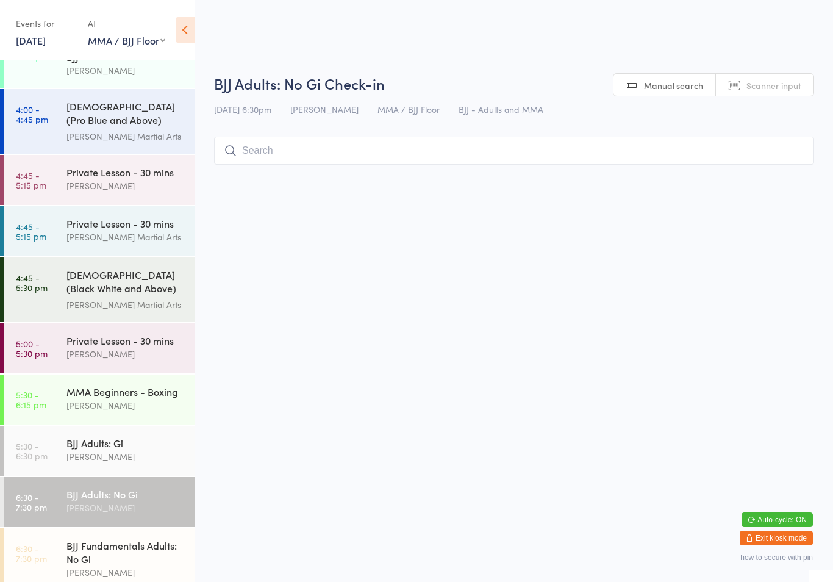
click at [390, 149] on input "search" at bounding box center [514, 151] width 600 height 28
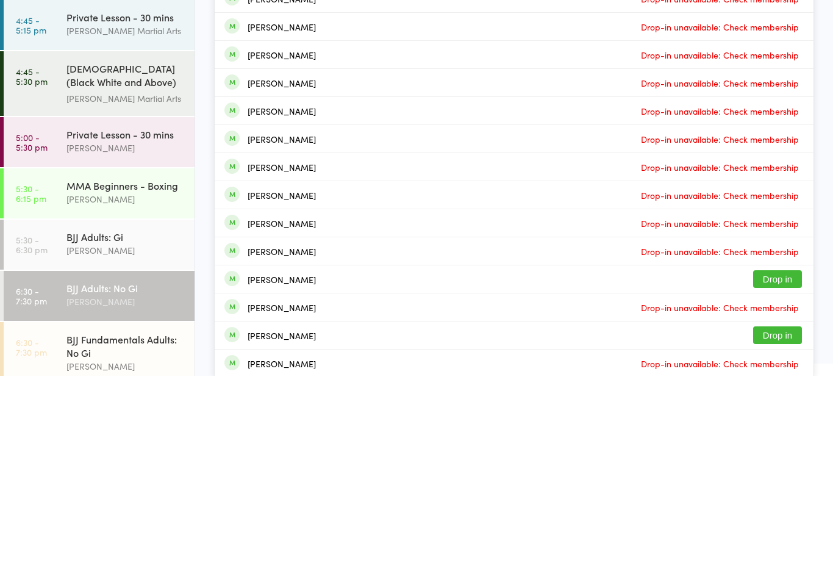
type input "[PERSON_NAME]"
click at [782, 476] on button "Drop in" at bounding box center [777, 485] width 49 height 18
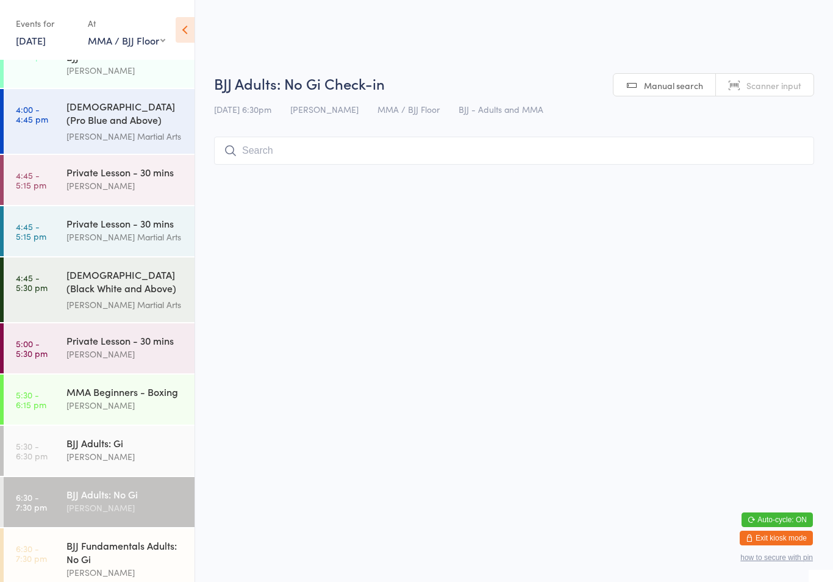
click at [288, 151] on input "search" at bounding box center [514, 151] width 600 height 28
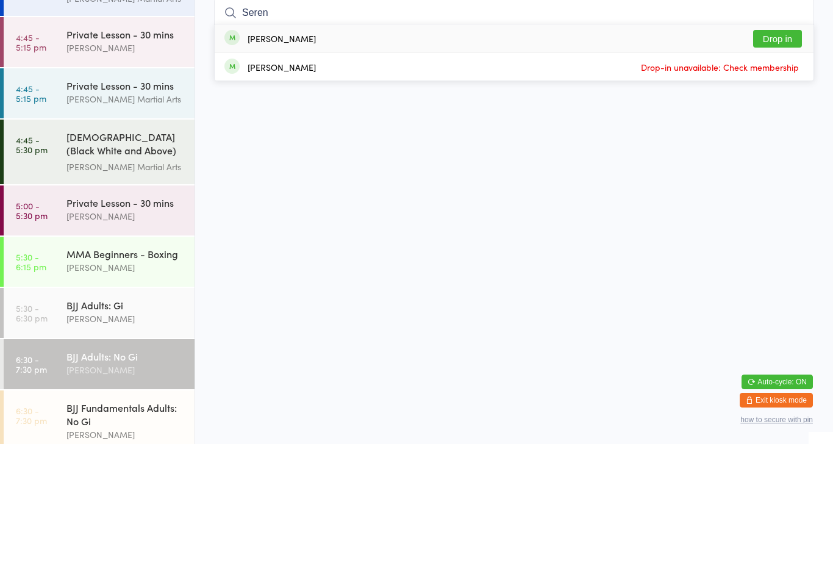
type input "Seren"
click at [789, 168] on button "Drop in" at bounding box center [777, 177] width 49 height 18
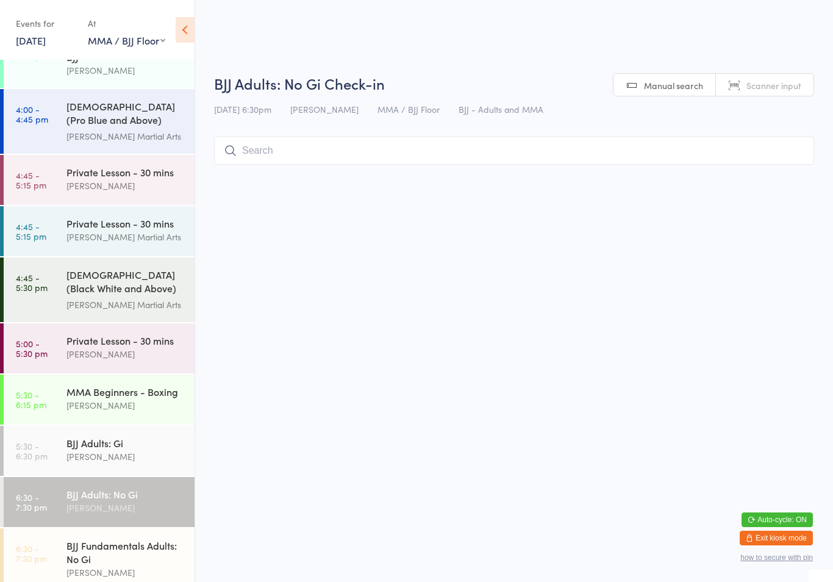
click at [546, 165] on input "search" at bounding box center [514, 151] width 600 height 28
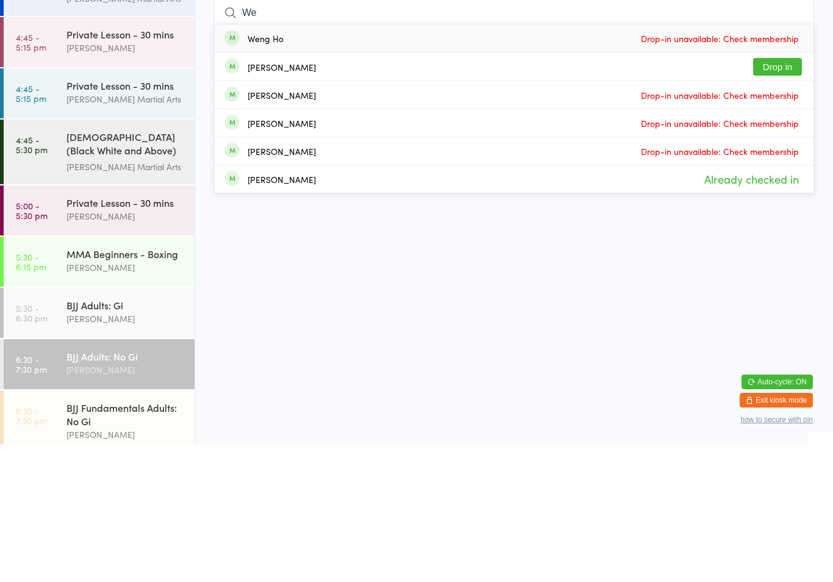
type input "We"
click at [782, 196] on button "Drop in" at bounding box center [777, 205] width 49 height 18
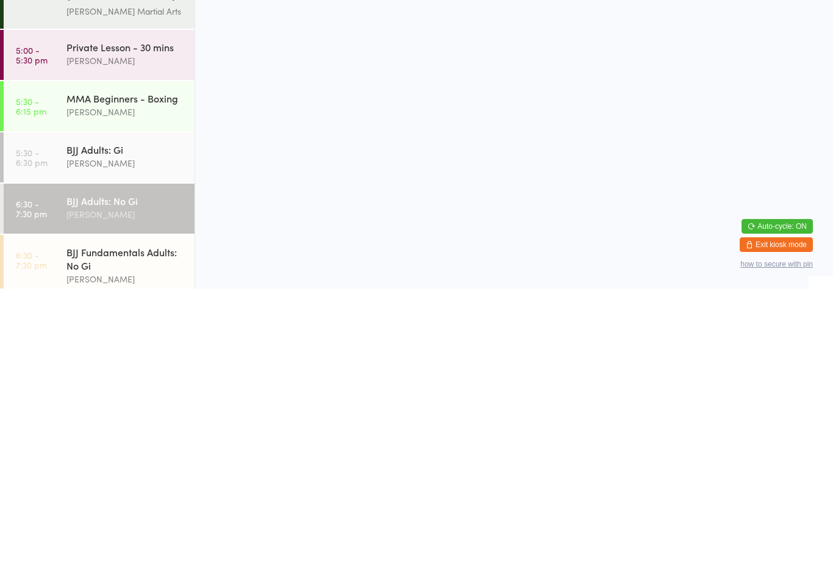
click at [156, 449] on div "[PERSON_NAME]" at bounding box center [125, 456] width 118 height 14
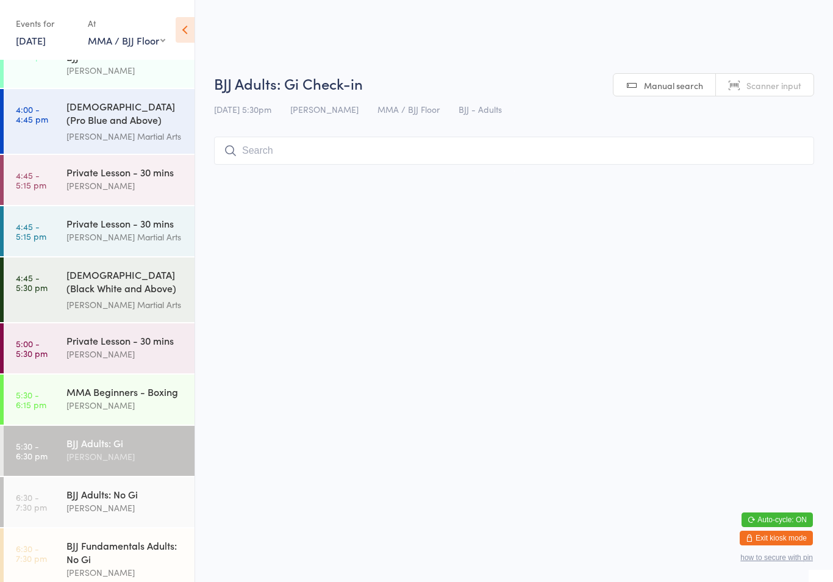
click at [524, 152] on input "search" at bounding box center [514, 151] width 600 height 28
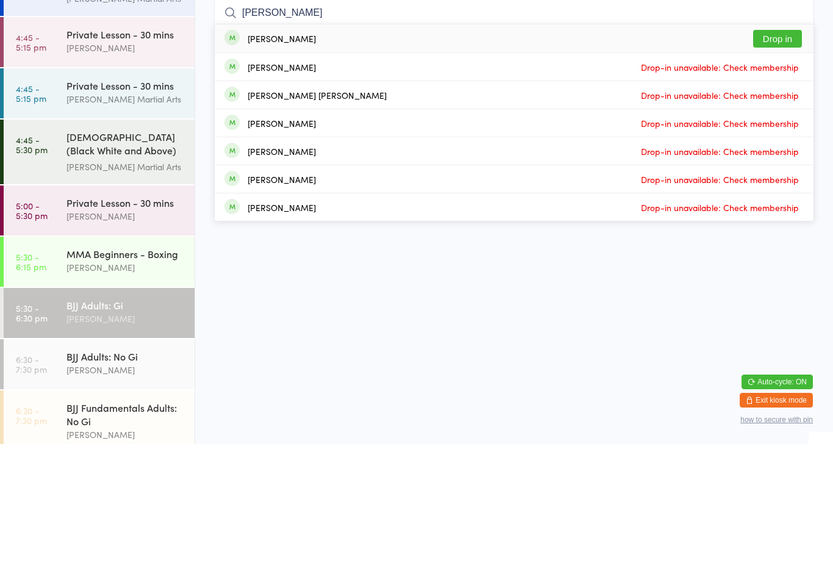
type input "[PERSON_NAME]"
click at [777, 168] on button "Drop in" at bounding box center [777, 177] width 49 height 18
